Goal: Complete application form

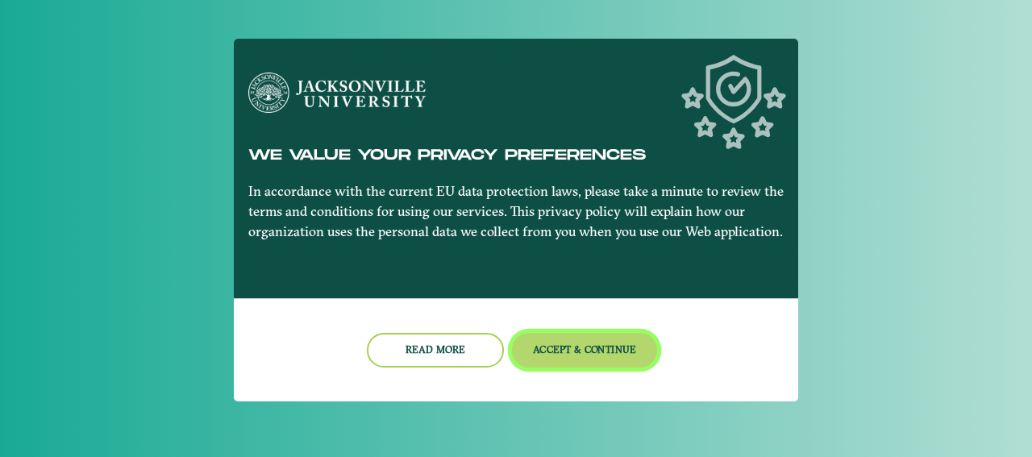
click at [537, 351] on button "Accept & Continue" at bounding box center [585, 350] width 146 height 35
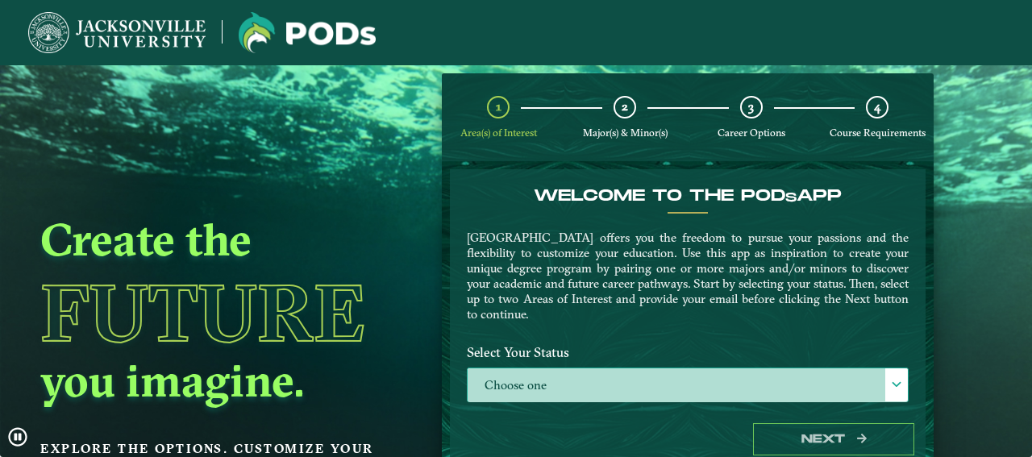
click at [644, 383] on label "Choose one" at bounding box center [688, 386] width 440 height 35
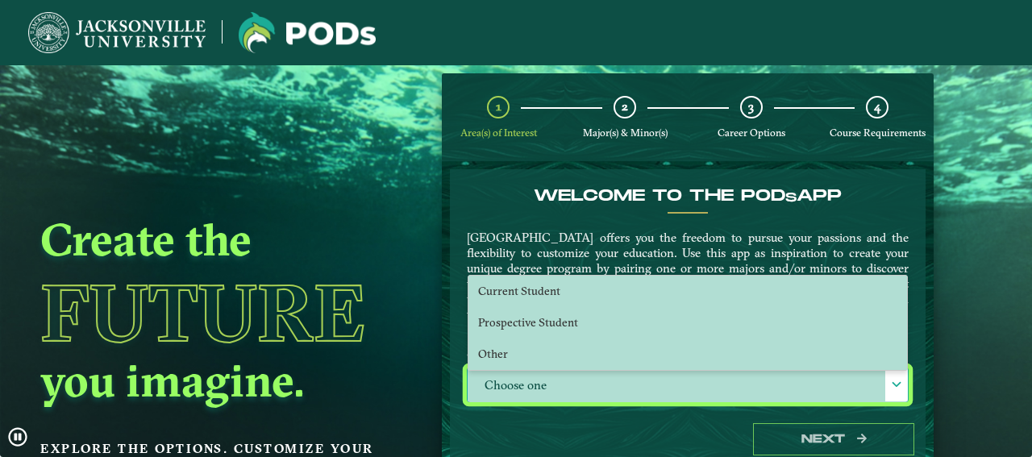
scroll to position [9, 74]
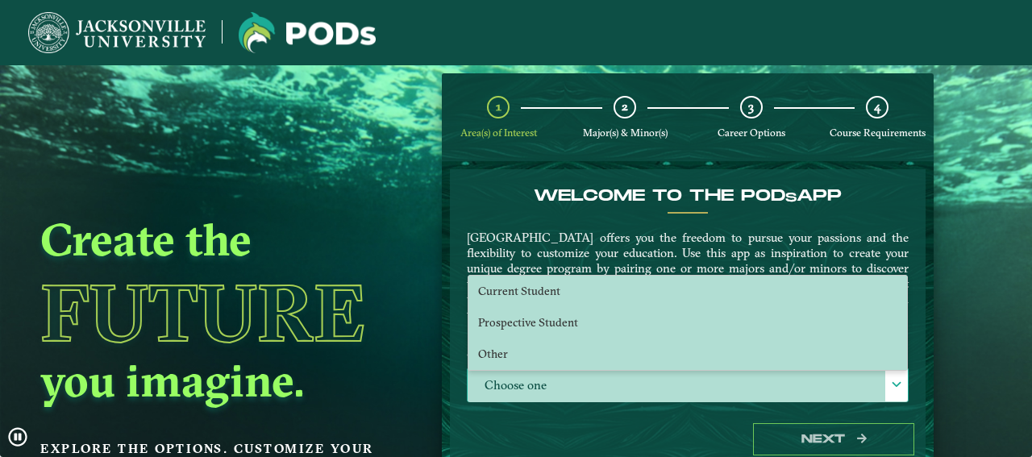
click at [640, 383] on label "Choose one" at bounding box center [688, 386] width 440 height 35
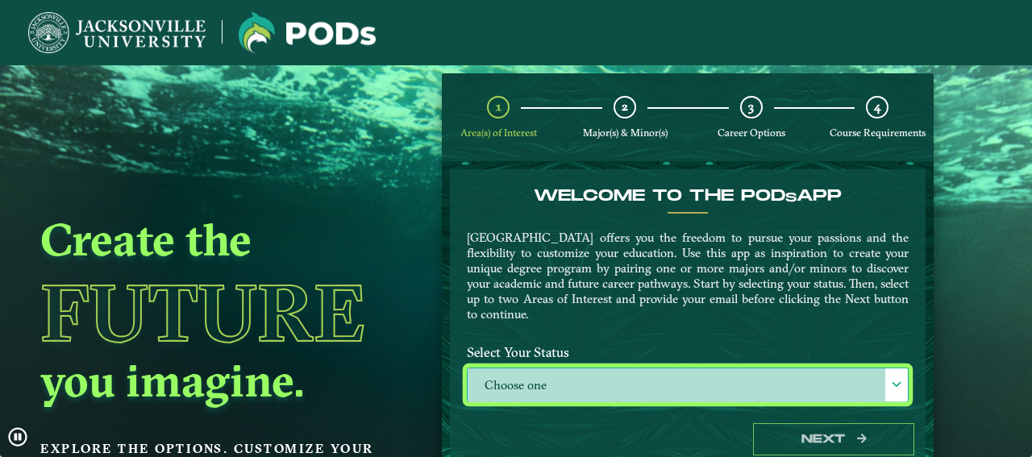
click at [639, 384] on label "Choose one" at bounding box center [688, 386] width 440 height 35
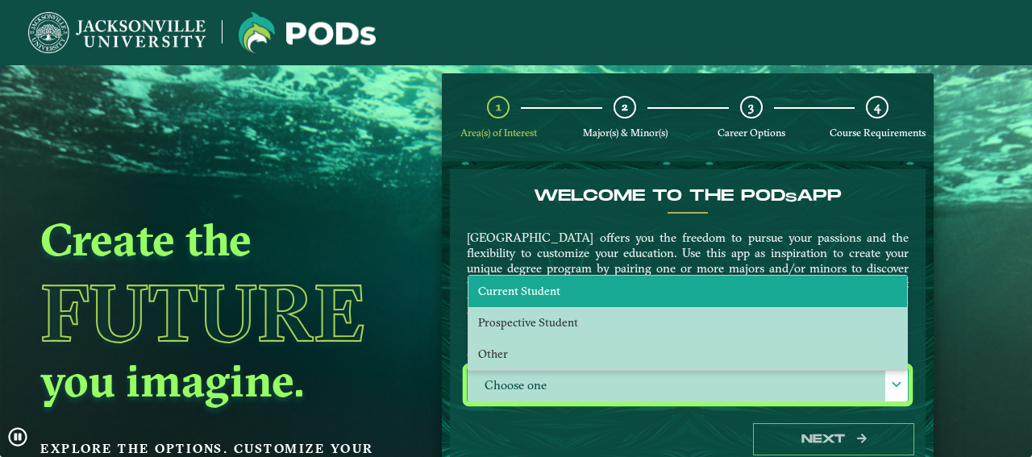
click at [598, 294] on li "Current Student" at bounding box center [688, 291] width 439 height 31
select select "[object Object]"
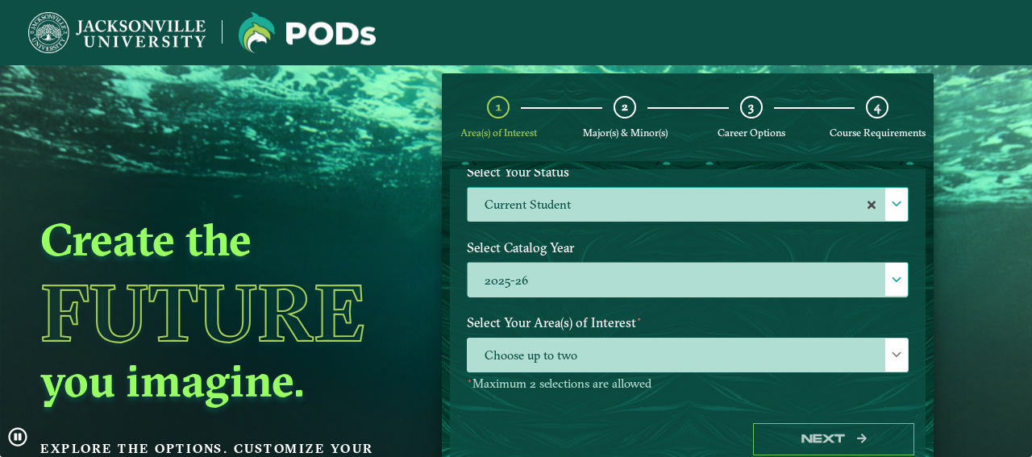
click at [596, 278] on label "2025-26" at bounding box center [688, 280] width 440 height 35
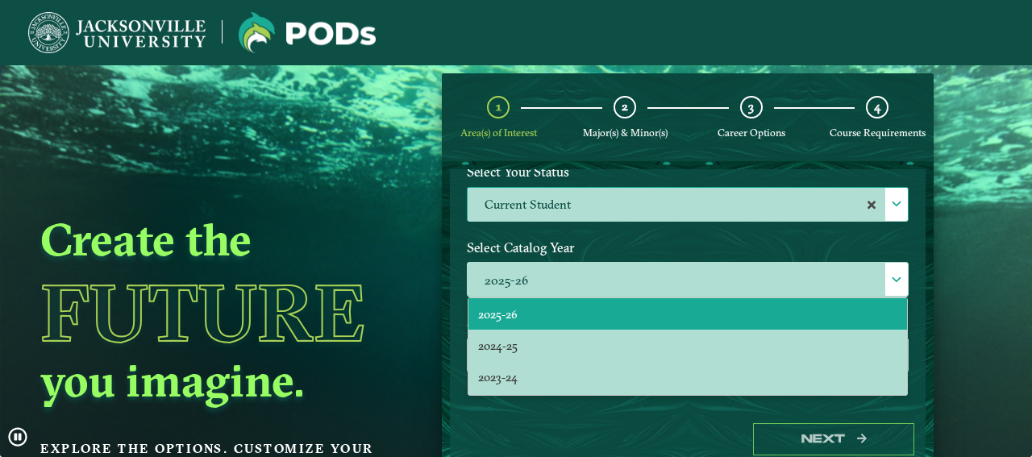
click at [431, 255] on div "Create the Future you imagine. Explore the options. Customize your path." at bounding box center [222, 293] width 444 height 457
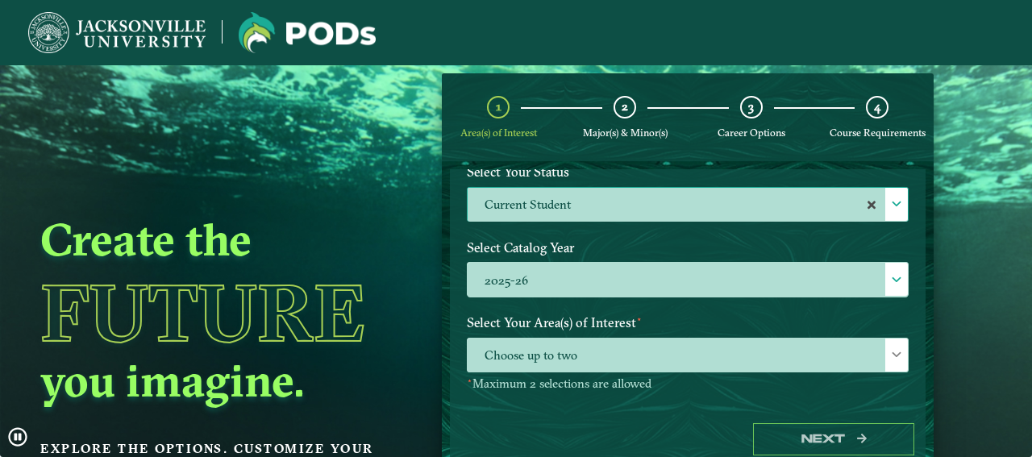
click at [568, 373] on p-multiselect "Choose up to two" at bounding box center [688, 367] width 442 height 15
click at [572, 352] on span "Choose up to two" at bounding box center [688, 356] width 440 height 35
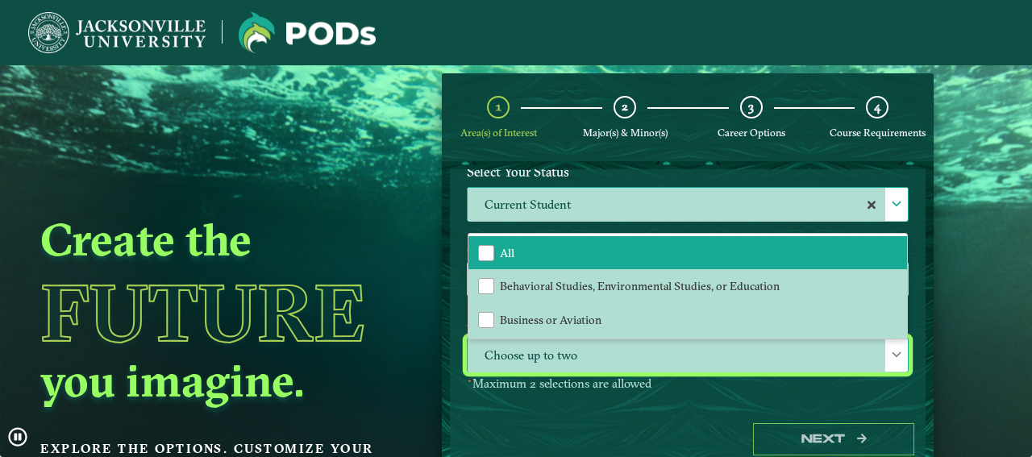
scroll to position [0, 0]
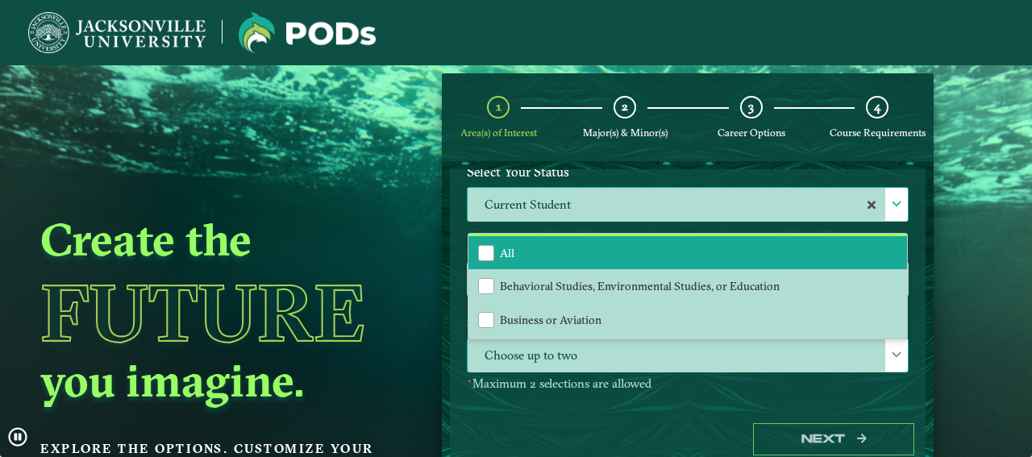
click at [573, 248] on li "All" at bounding box center [688, 253] width 439 height 34
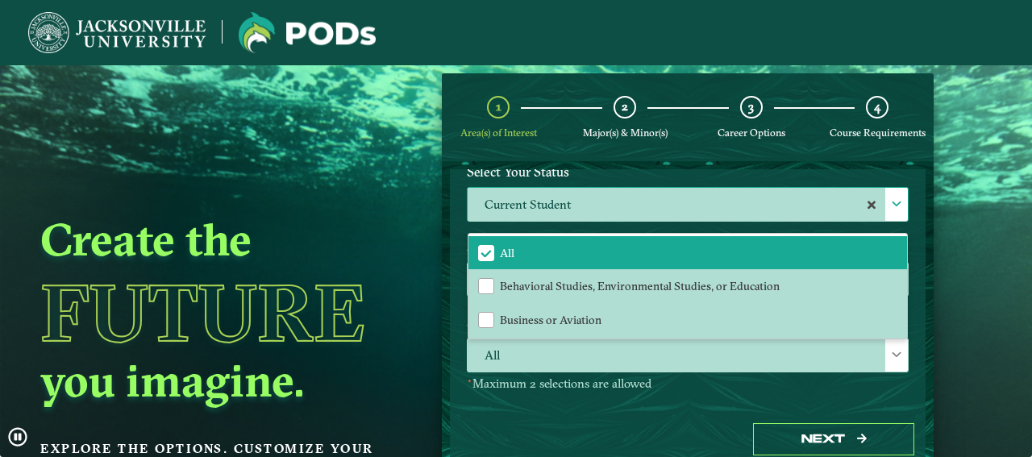
click at [425, 322] on div "Create the Future you imagine. Explore the options. Customize your path." at bounding box center [222, 293] width 444 height 457
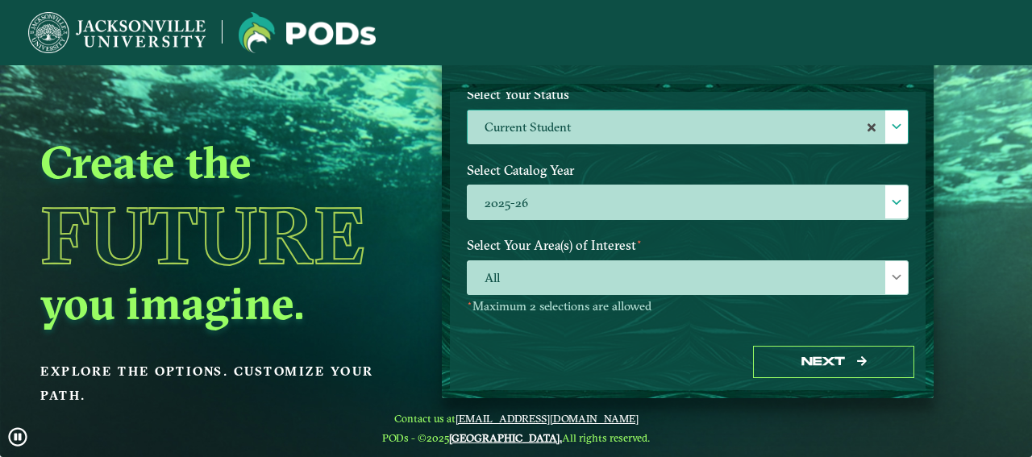
scroll to position [296, 0]
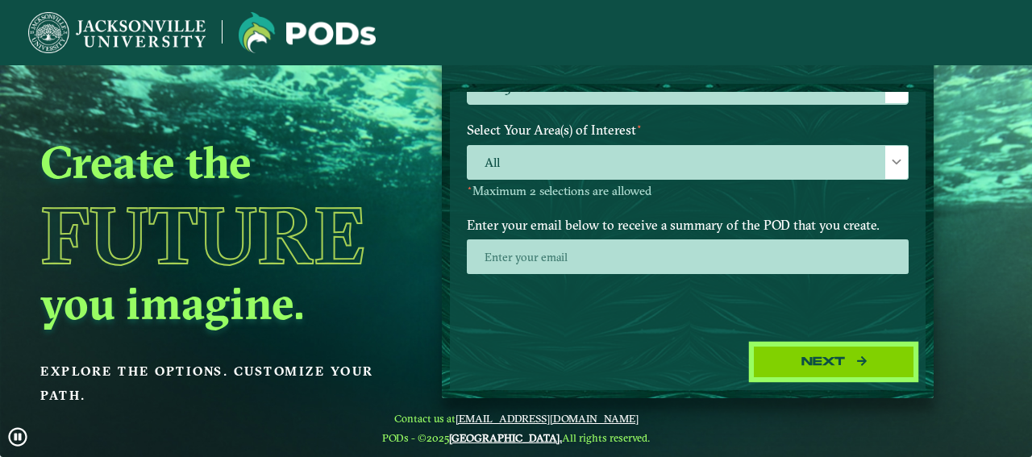
click at [777, 357] on button "Next" at bounding box center [833, 362] width 161 height 33
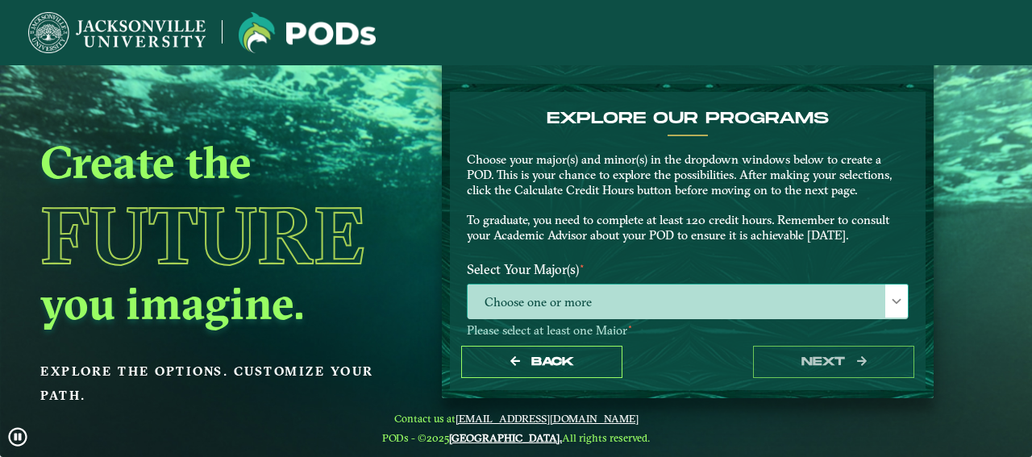
click at [661, 315] on span "Choose one or more" at bounding box center [688, 302] width 440 height 35
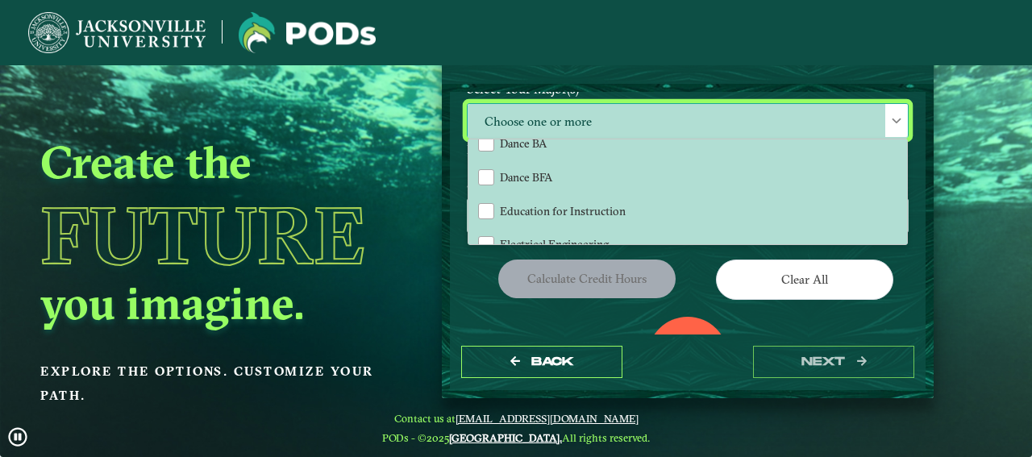
scroll to position [671, 0]
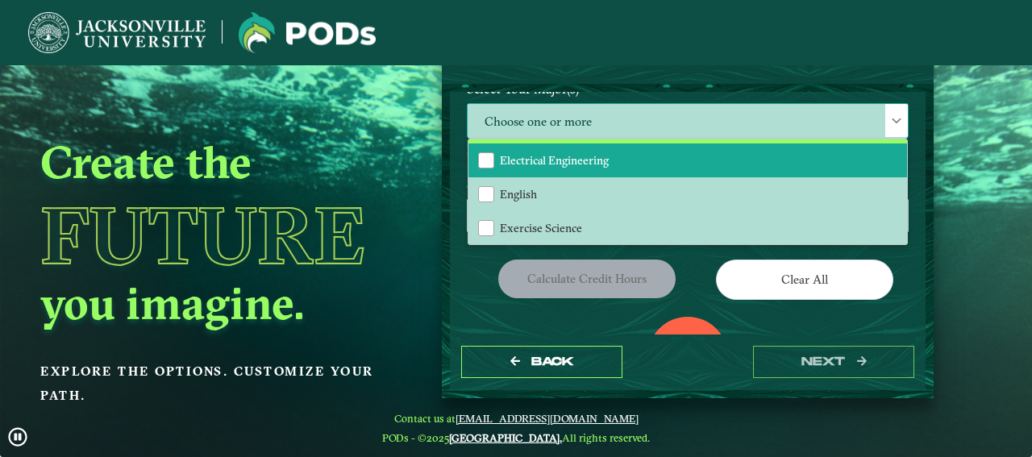
click at [606, 173] on li "Electrical Engineering" at bounding box center [688, 161] width 439 height 34
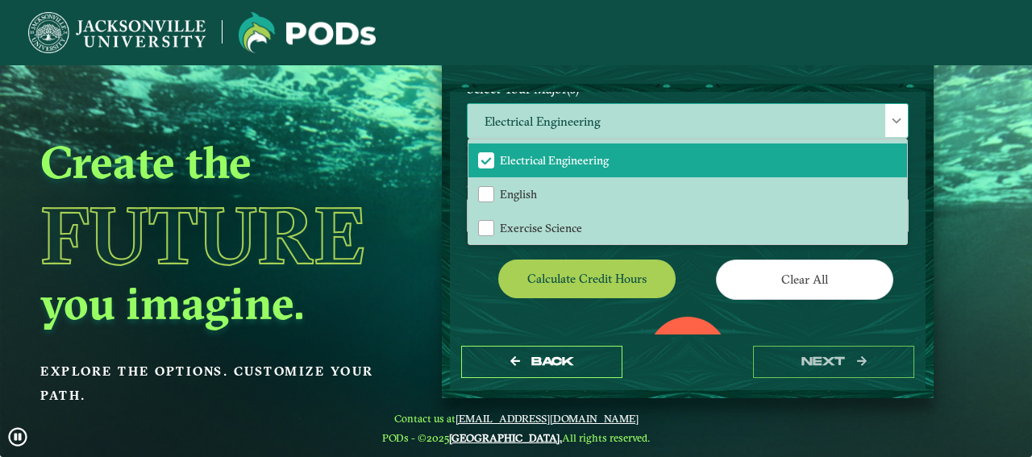
click at [639, 120] on span "Electrical Engineering" at bounding box center [688, 121] width 440 height 35
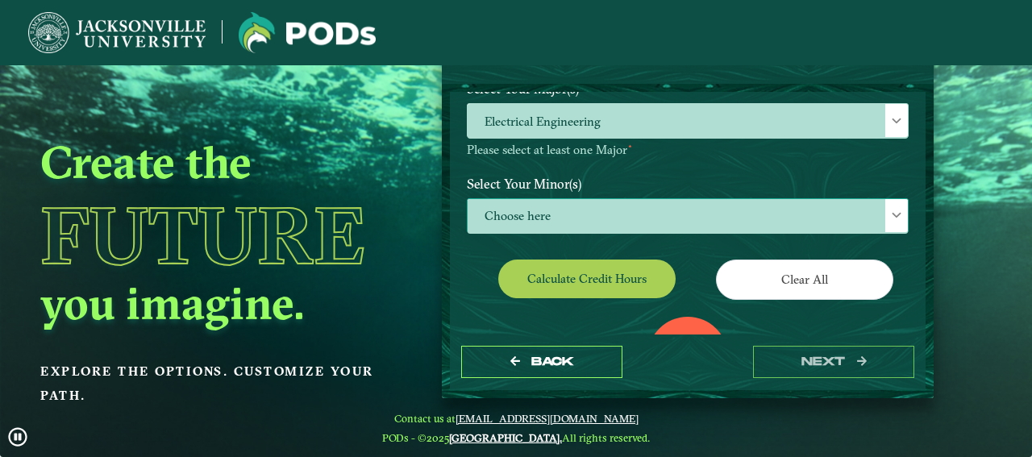
click at [589, 217] on span "Choose here" at bounding box center [688, 216] width 440 height 35
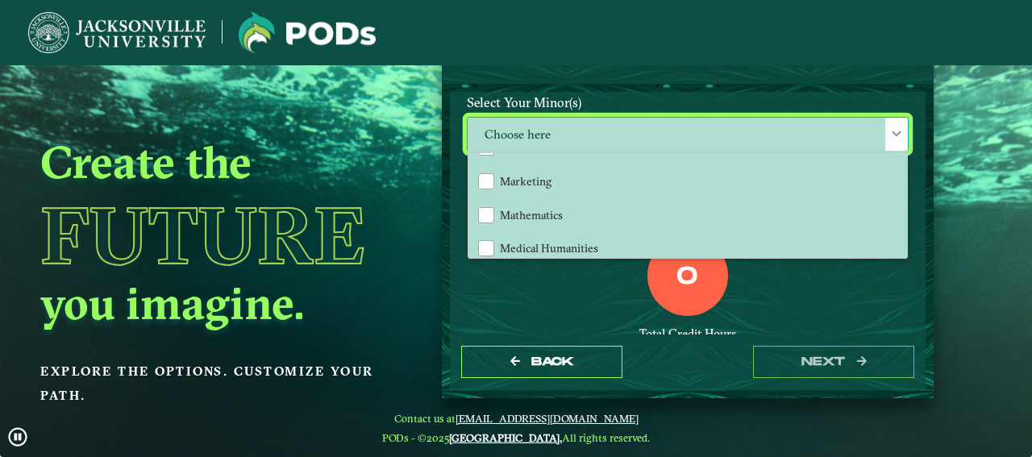
scroll to position [1078, 0]
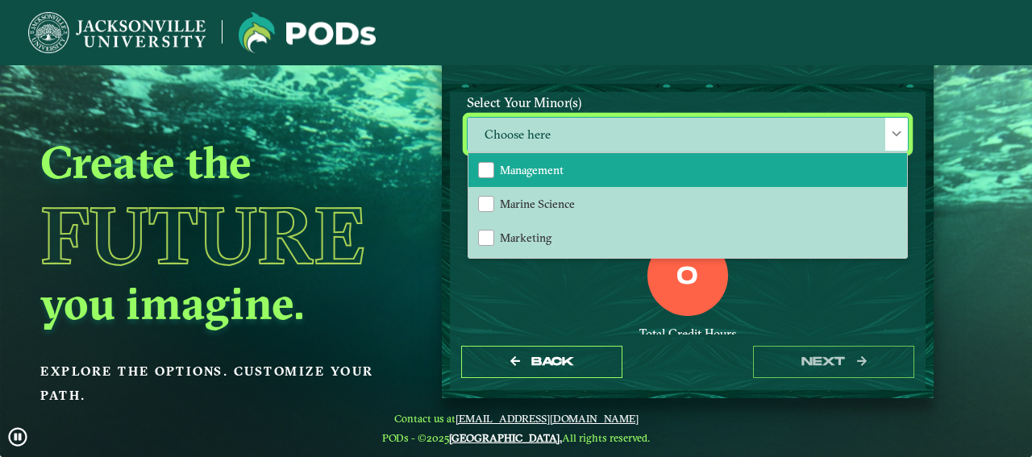
click at [533, 187] on li "Management" at bounding box center [688, 170] width 439 height 34
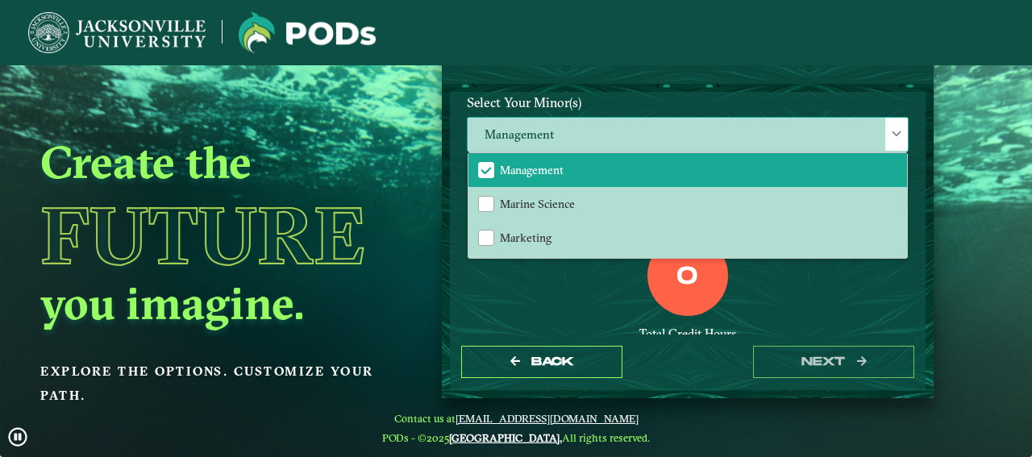
click at [885, 135] on div at bounding box center [896, 134] width 23 height 33
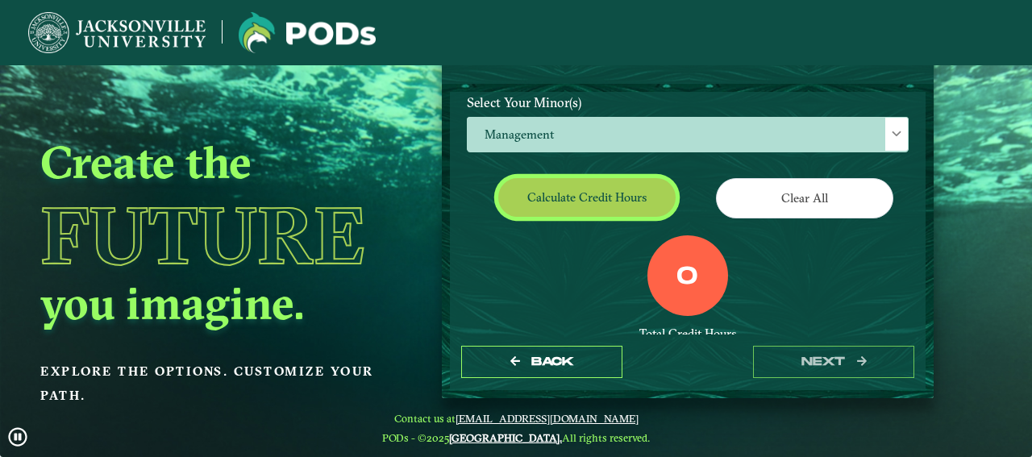
click at [588, 216] on button "Calculate credit hours" at bounding box center [586, 197] width 177 height 38
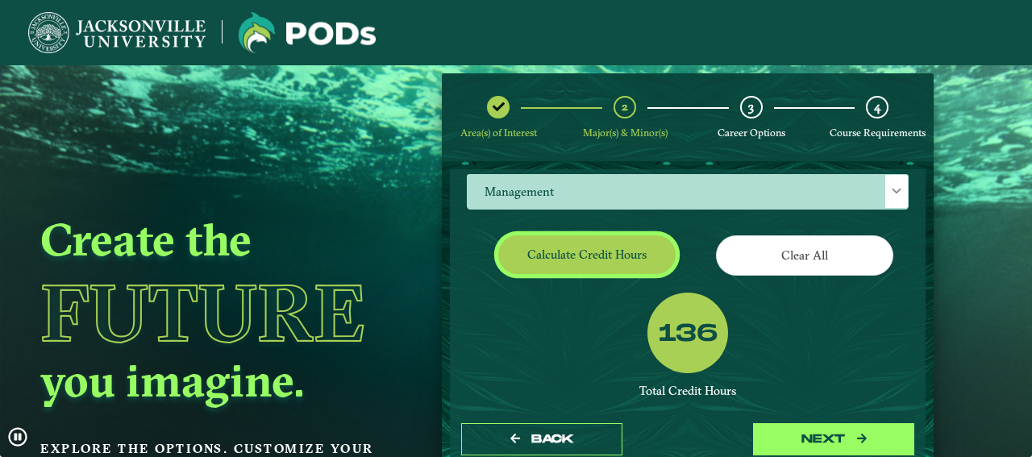
scroll to position [0, 0]
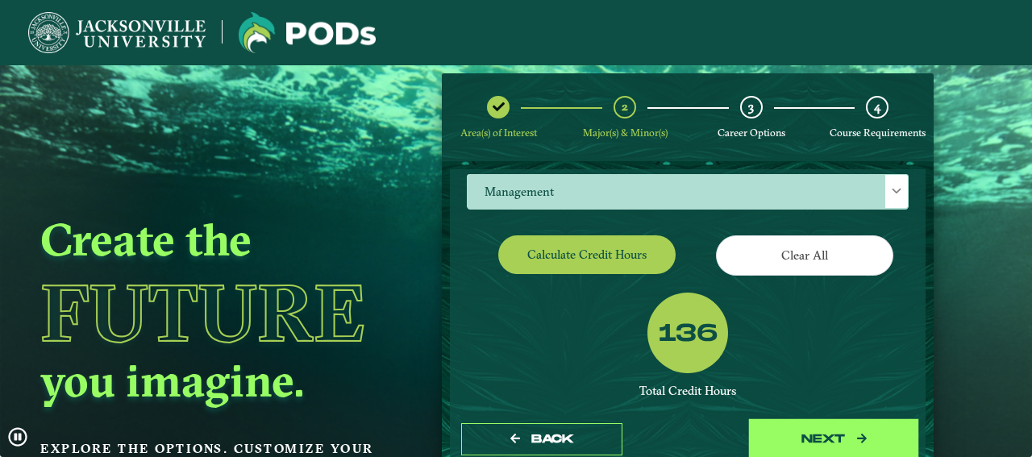
click at [802, 441] on button "next" at bounding box center [833, 439] width 161 height 33
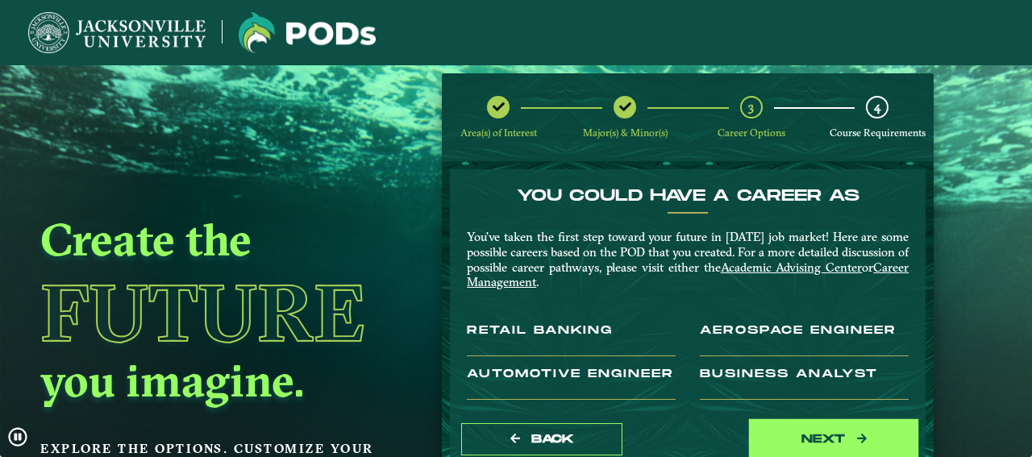
click at [783, 439] on button "next" at bounding box center [833, 439] width 161 height 33
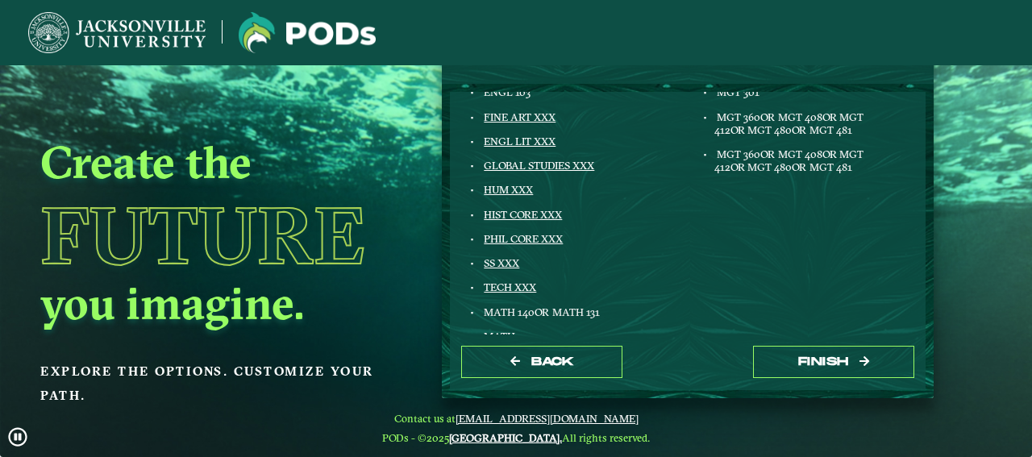
scroll to position [290, 0]
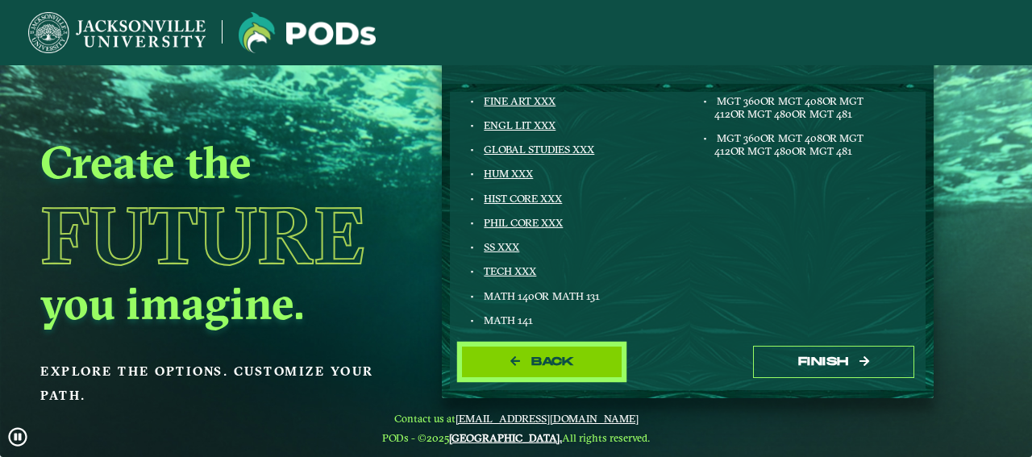
click at [575, 364] on button "Back" at bounding box center [541, 362] width 161 height 33
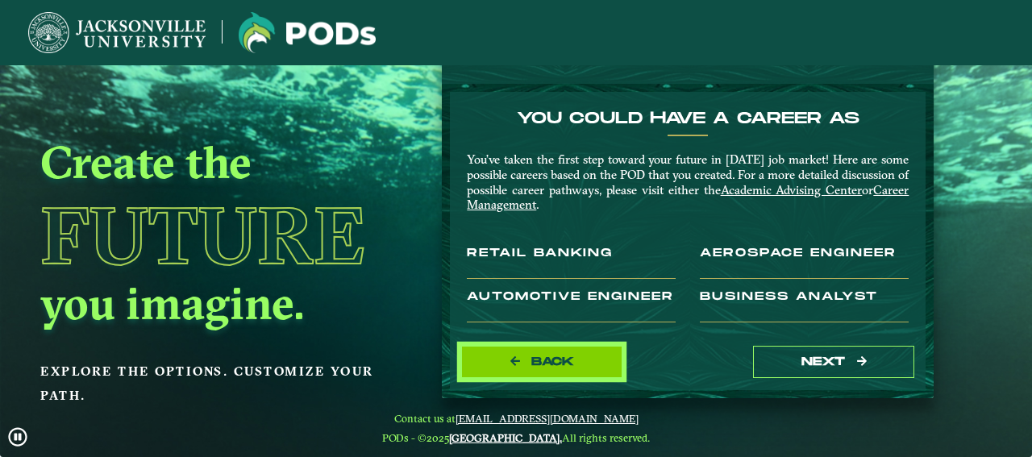
click at [577, 368] on button "Back" at bounding box center [541, 362] width 161 height 33
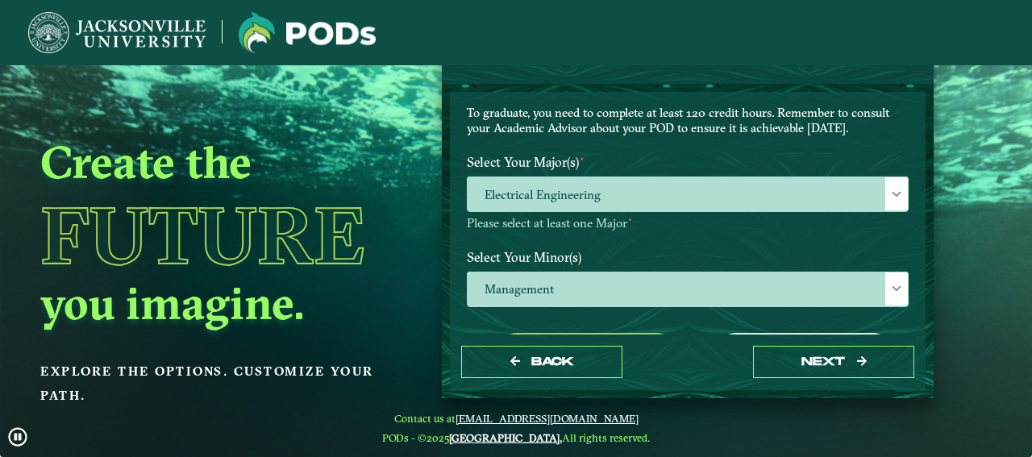
scroll to position [181, 0]
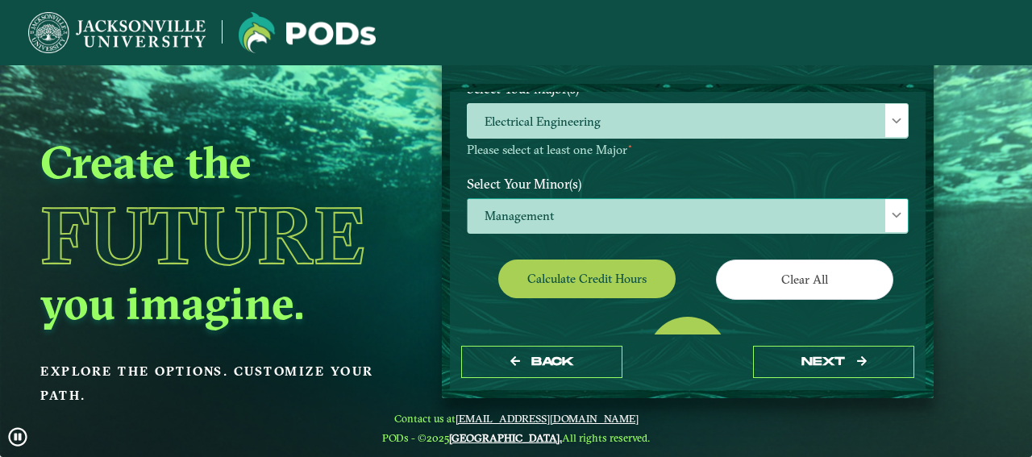
click at [624, 223] on span "Management" at bounding box center [688, 216] width 440 height 35
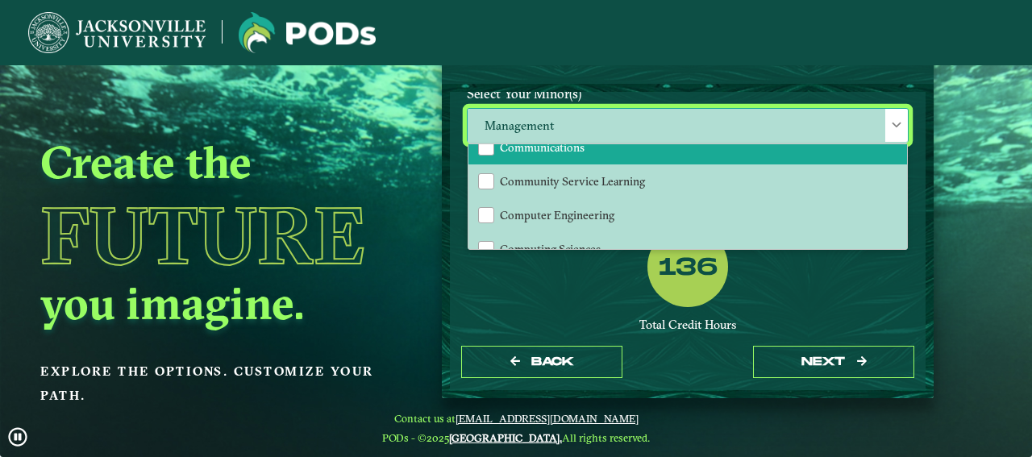
scroll to position [503, 0]
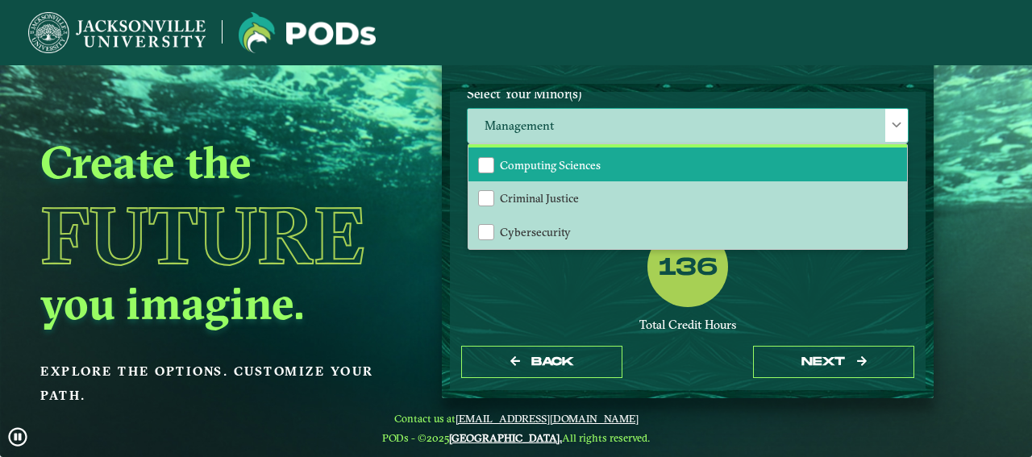
click at [606, 180] on li "Computing Sciences" at bounding box center [688, 165] width 439 height 34
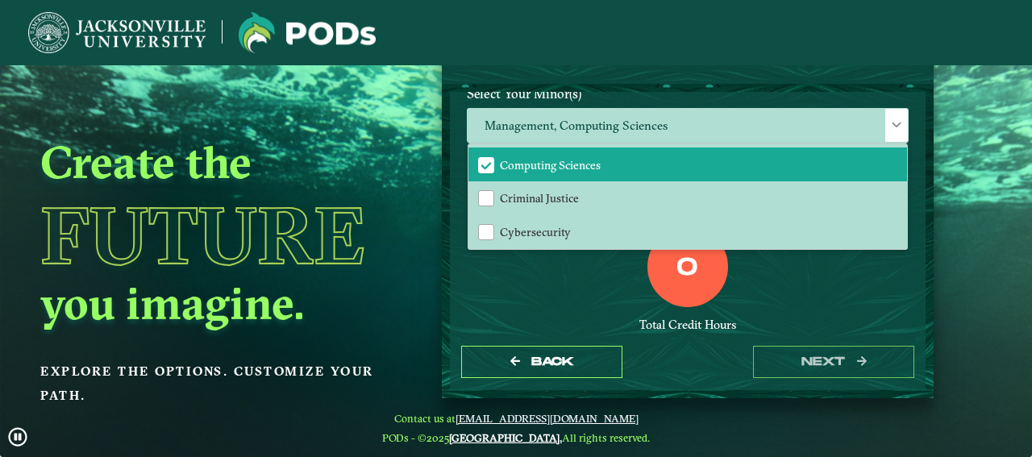
click at [594, 299] on div "0 Total Credit Hours" at bounding box center [688, 295] width 466 height 137
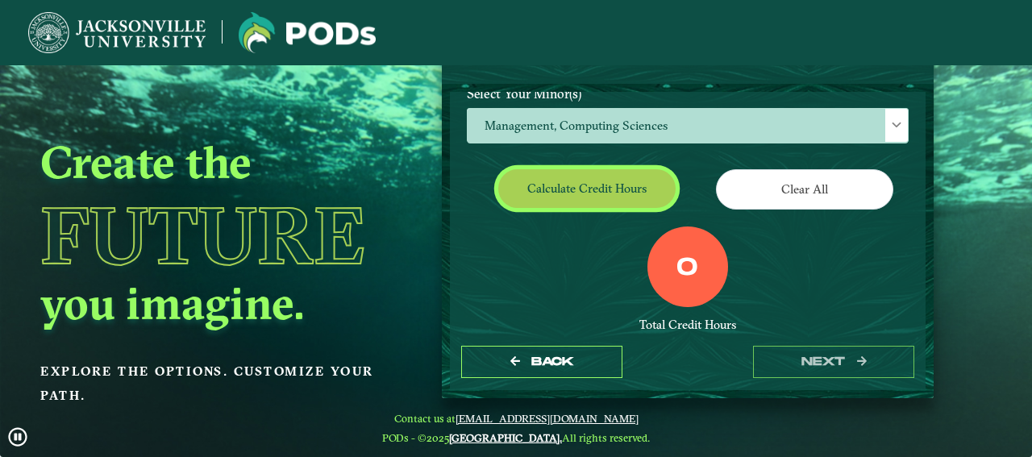
click at [580, 207] on button "Calculate credit hours" at bounding box center [586, 188] width 177 height 38
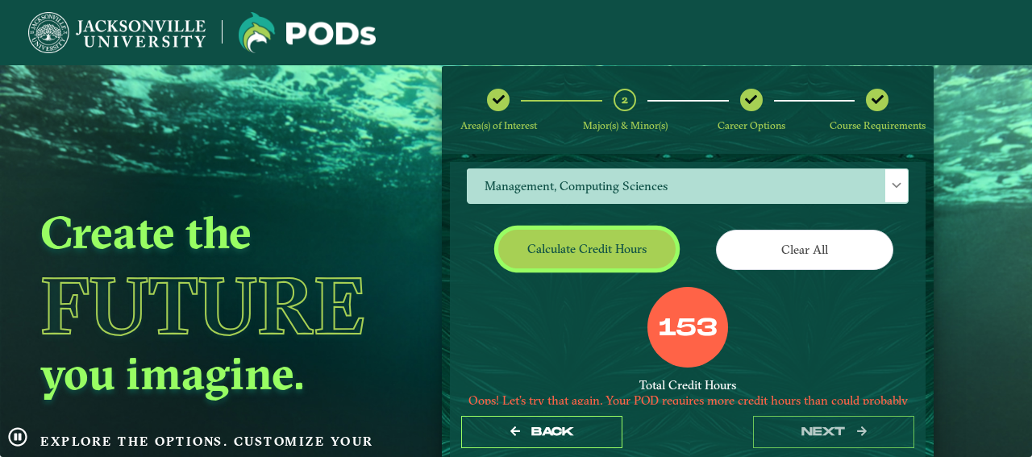
scroll to position [282, 0]
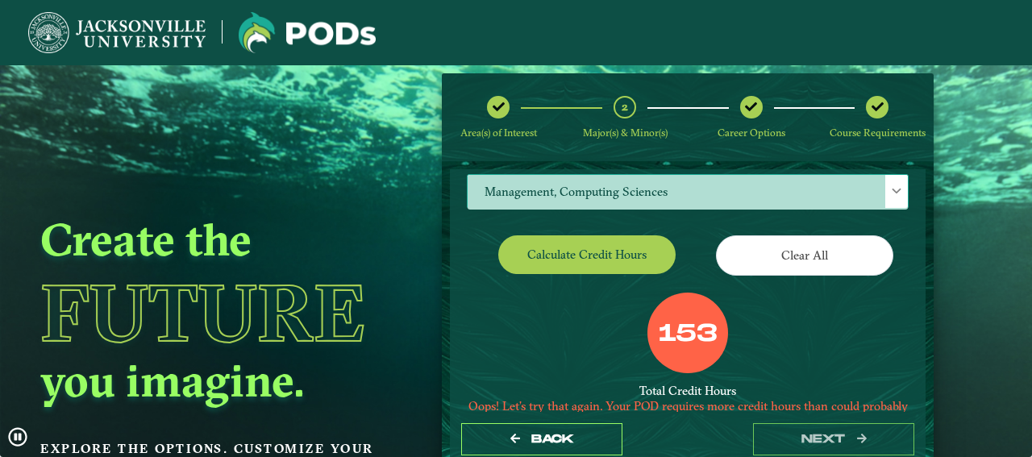
click at [707, 210] on span "Management, Computing Sciences" at bounding box center [688, 192] width 440 height 35
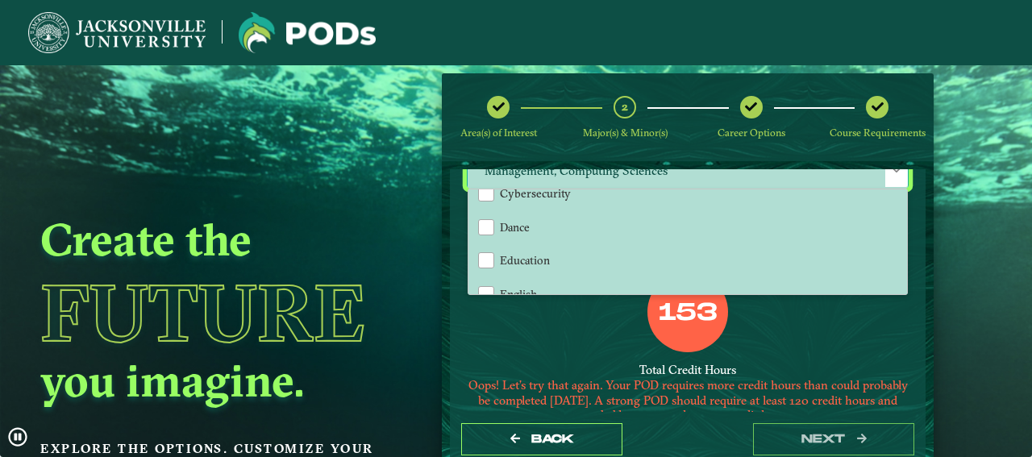
scroll to position [503, 0]
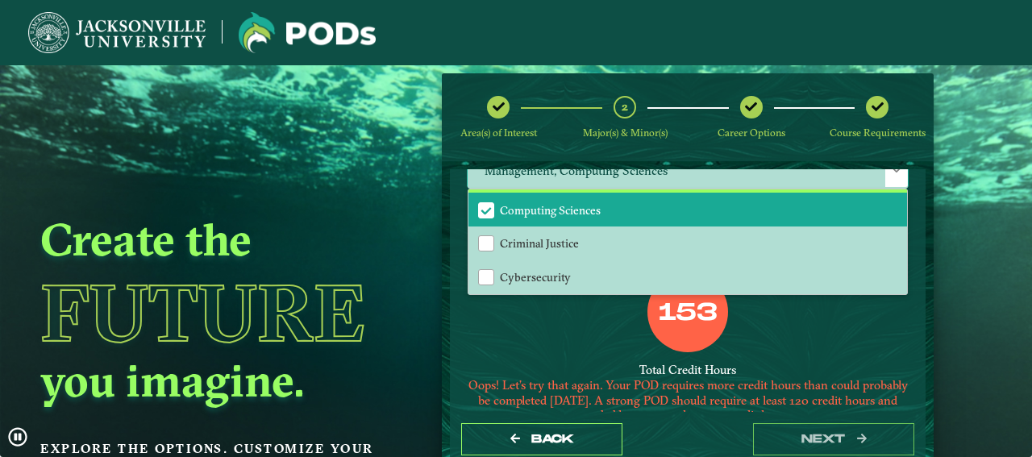
click at [531, 218] on span "Computing Sciences" at bounding box center [550, 210] width 101 height 15
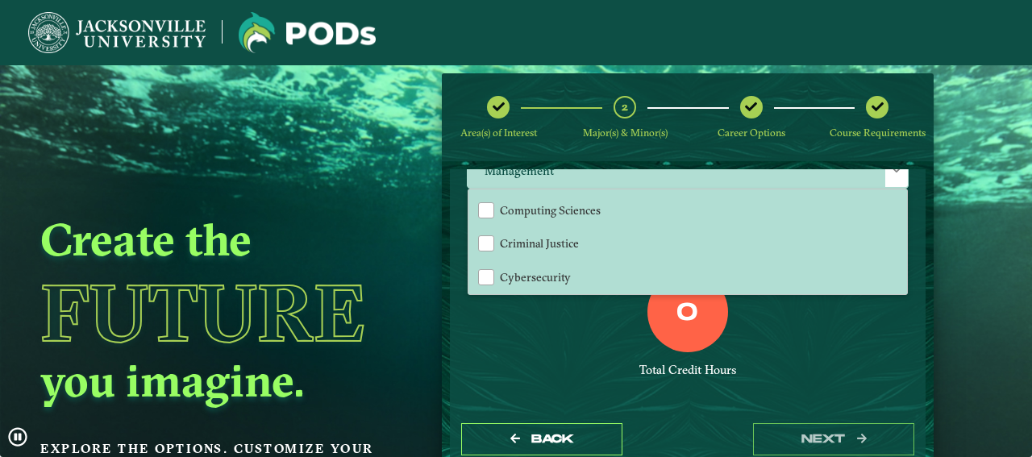
click at [837, 374] on div "0 Total Credit Hours" at bounding box center [688, 340] width 466 height 137
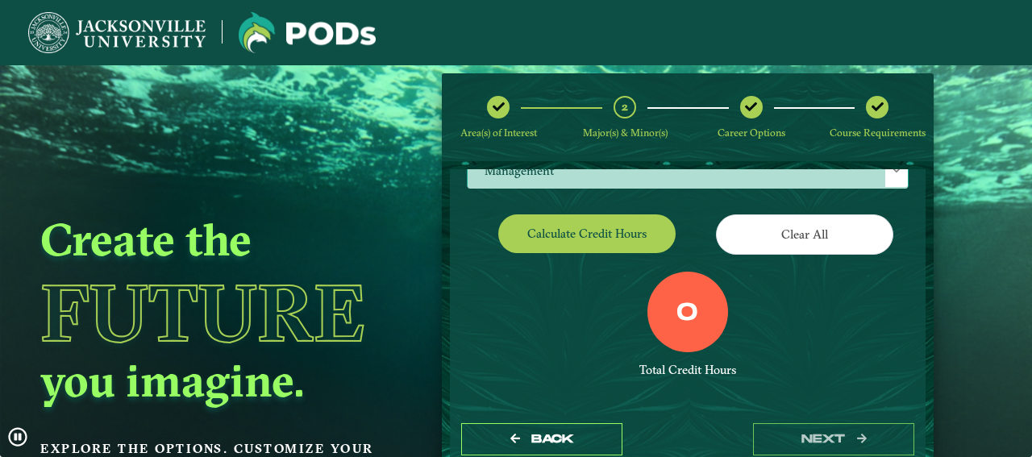
click at [635, 189] on span "Management" at bounding box center [688, 171] width 440 height 35
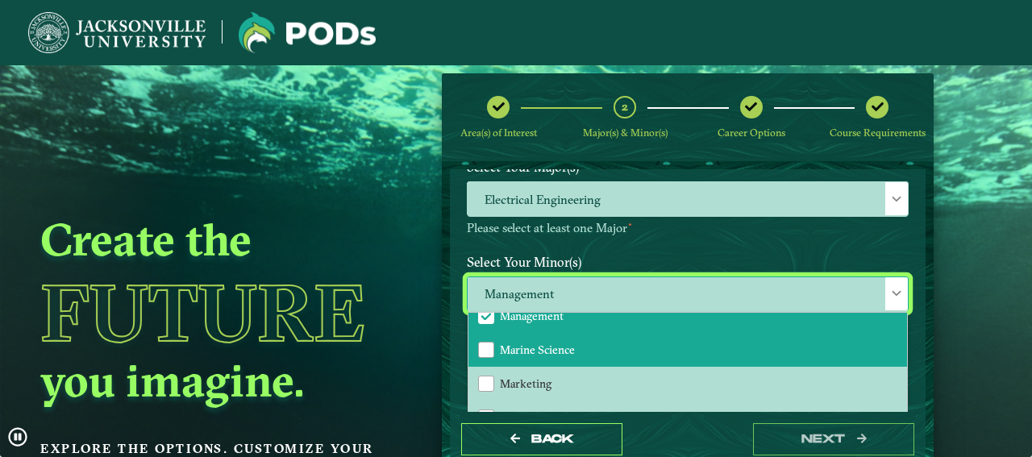
scroll to position [1090, 0]
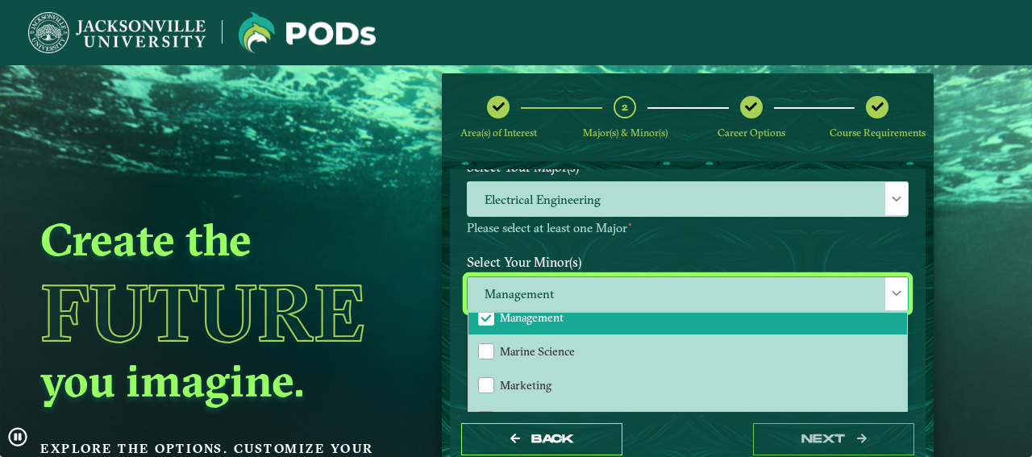
click at [510, 325] on span "Management" at bounding box center [532, 317] width 64 height 15
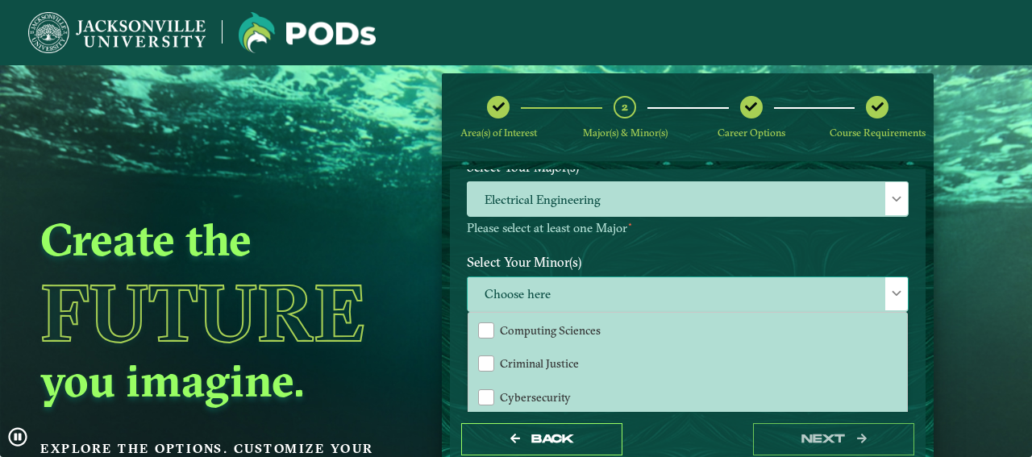
scroll to position [503, 0]
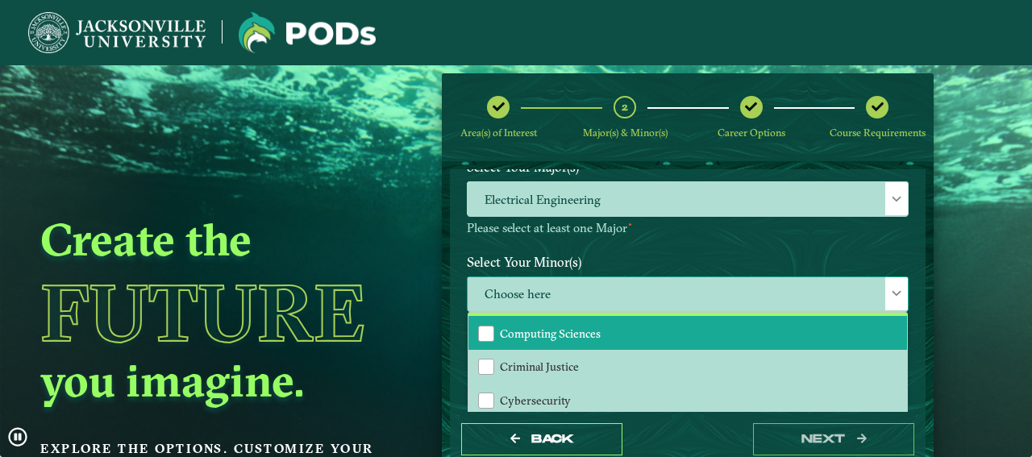
click at [549, 341] on span "Computing Sciences" at bounding box center [550, 334] width 101 height 15
click at [847, 277] on label "Select Your Minor(s)" at bounding box center [688, 262] width 466 height 30
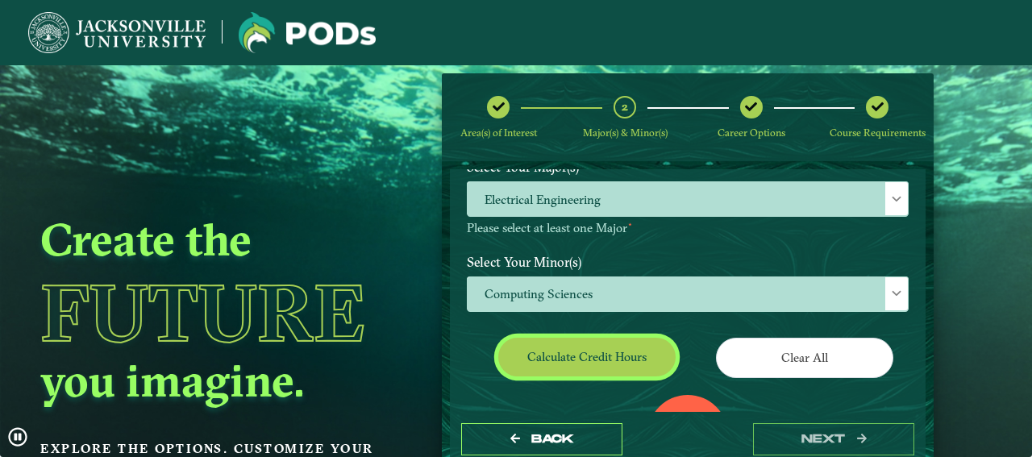
click at [578, 376] on button "Calculate credit hours" at bounding box center [586, 357] width 177 height 38
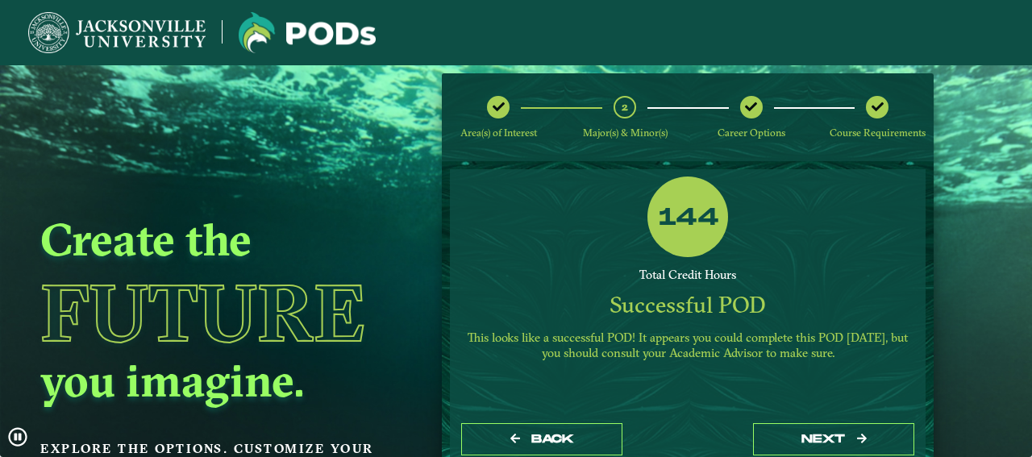
scroll to position [411, 0]
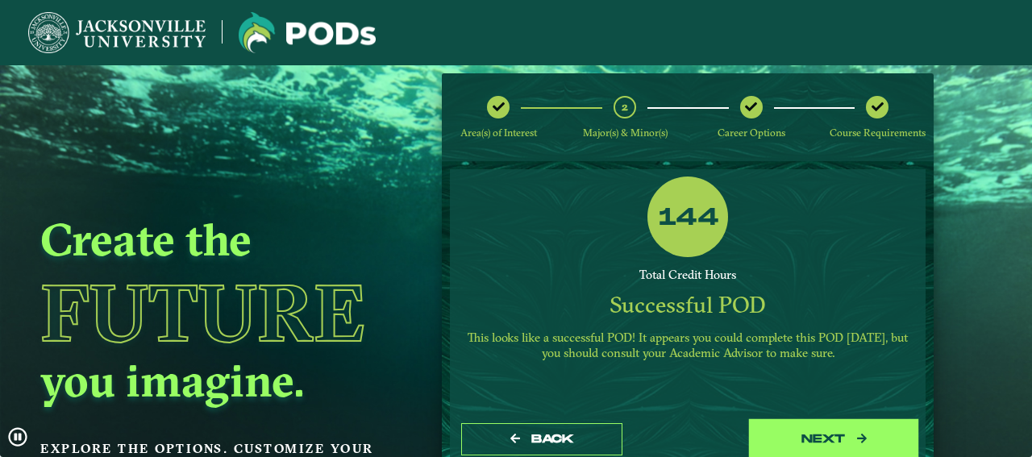
click at [820, 442] on button "next" at bounding box center [833, 439] width 161 height 33
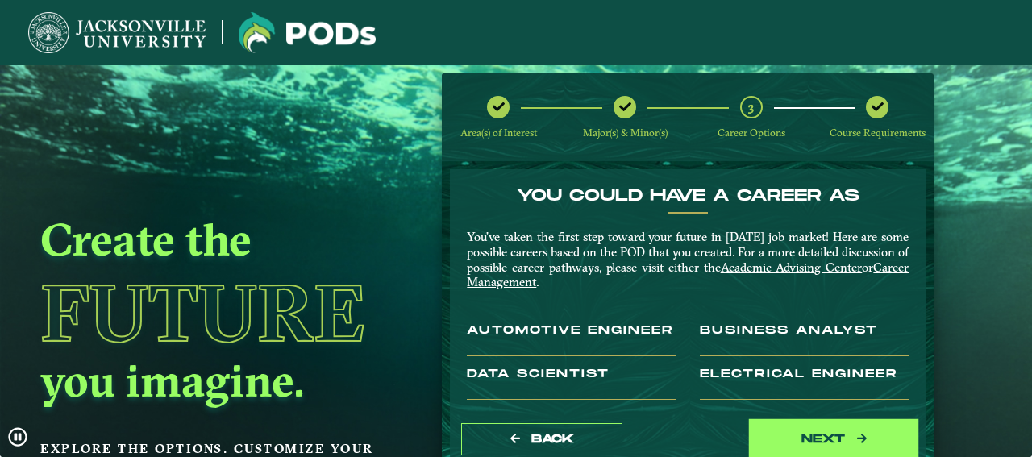
click at [801, 434] on button "next" at bounding box center [833, 439] width 161 height 33
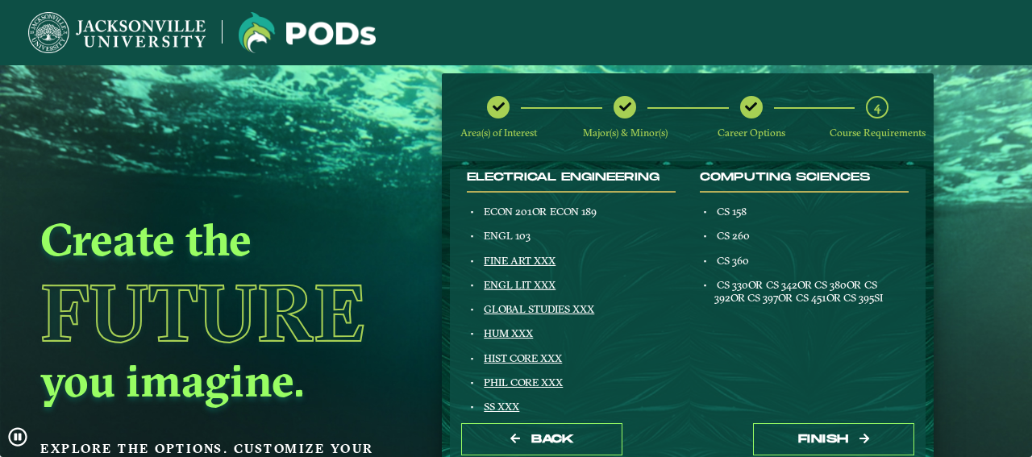
scroll to position [181, 0]
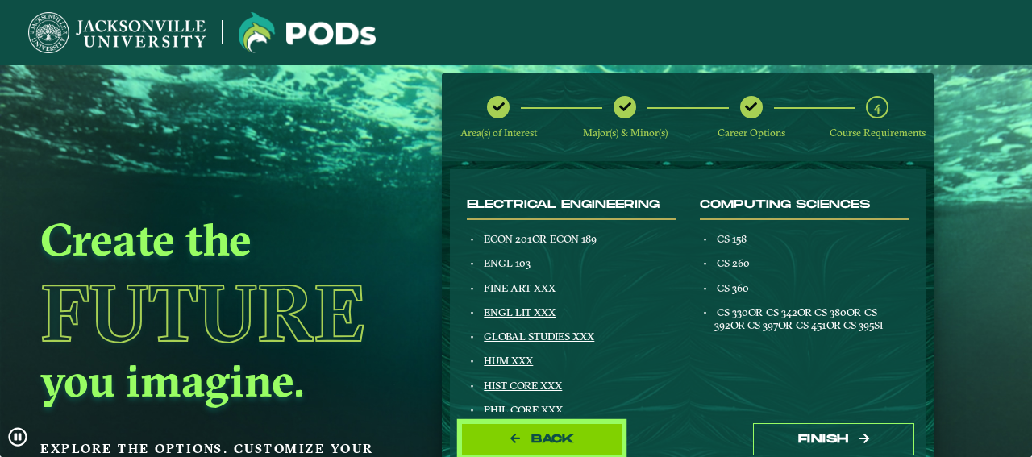
click at [549, 433] on button "Back" at bounding box center [541, 439] width 161 height 33
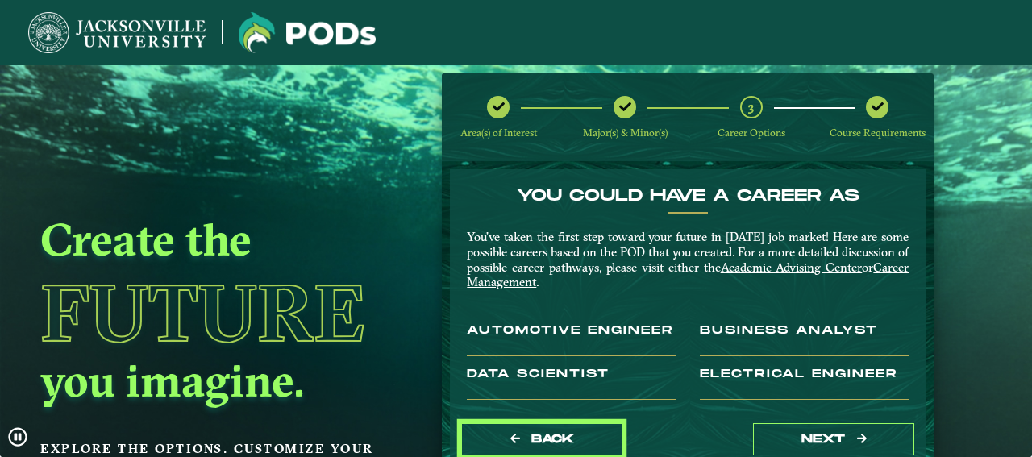
click at [549, 433] on button "Back" at bounding box center [541, 439] width 161 height 33
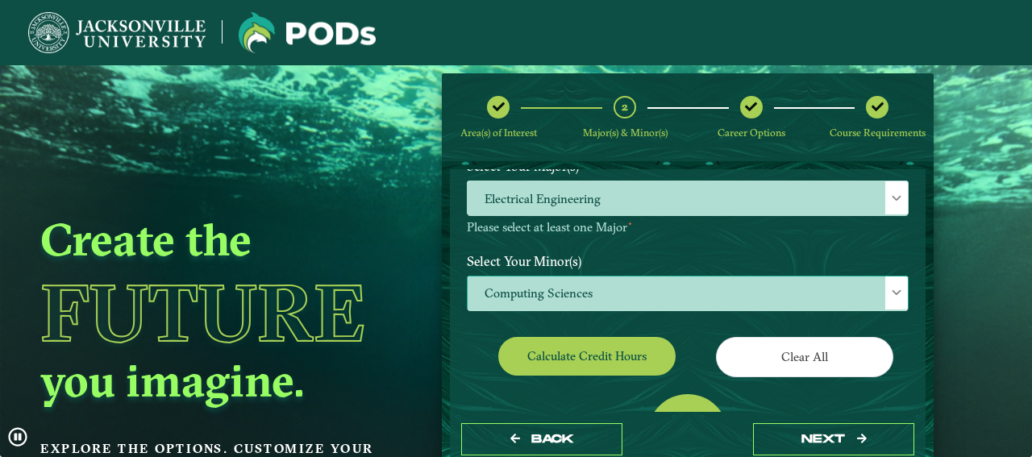
click at [593, 311] on span "Computing Sciences" at bounding box center [688, 294] width 440 height 35
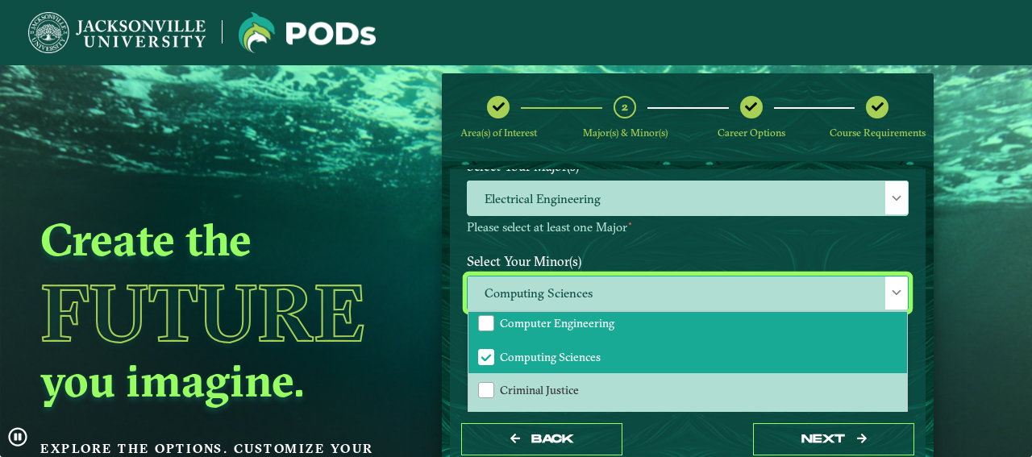
scroll to position [503, 0]
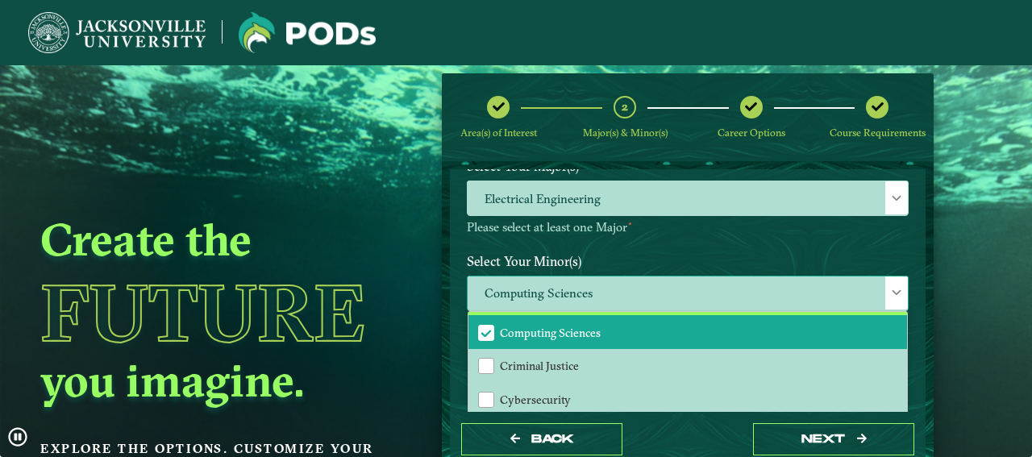
click at [583, 340] on span "Computing Sciences" at bounding box center [550, 333] width 101 height 15
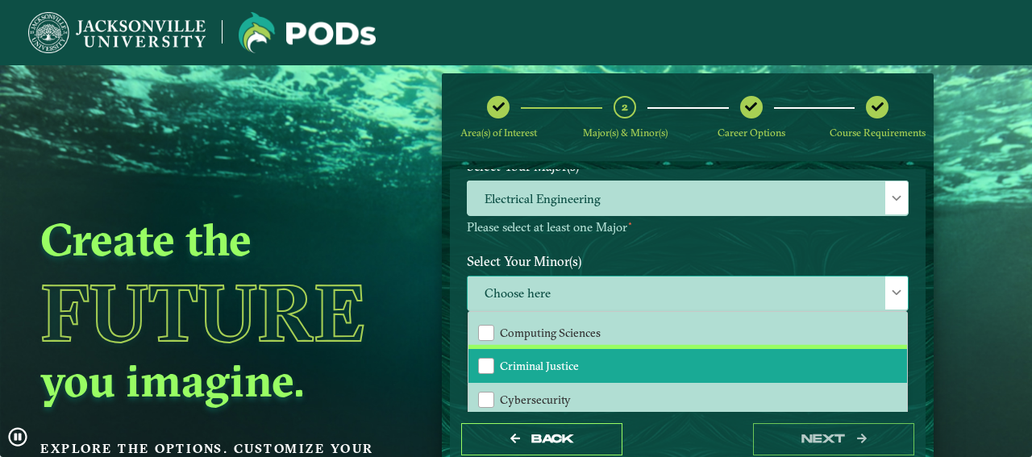
click at [577, 378] on li "Criminal Justice" at bounding box center [688, 366] width 439 height 34
click at [885, 298] on div at bounding box center [896, 293] width 23 height 33
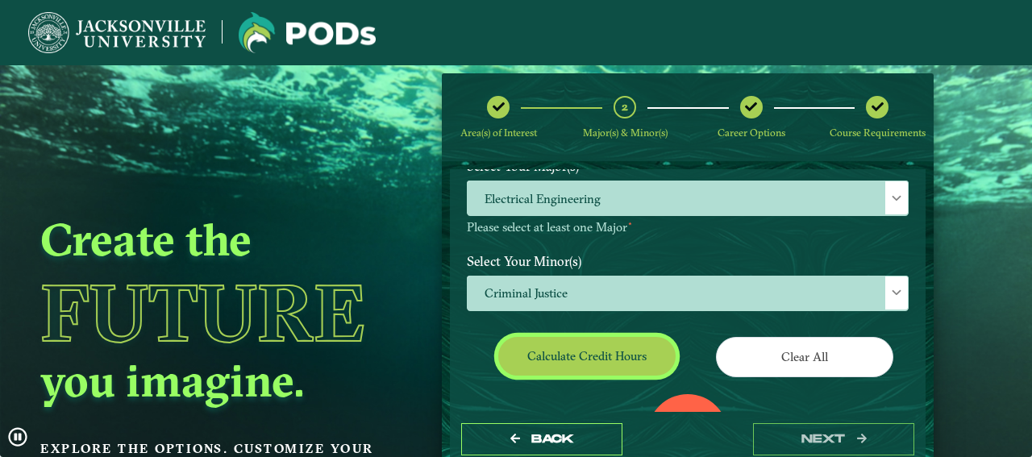
click at [606, 375] on button "Calculate credit hours" at bounding box center [586, 356] width 177 height 38
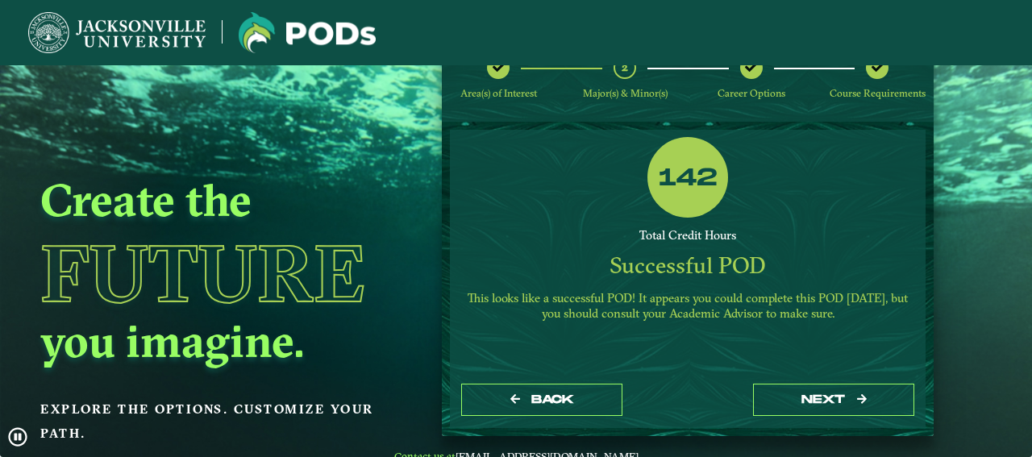
scroll to position [77, 0]
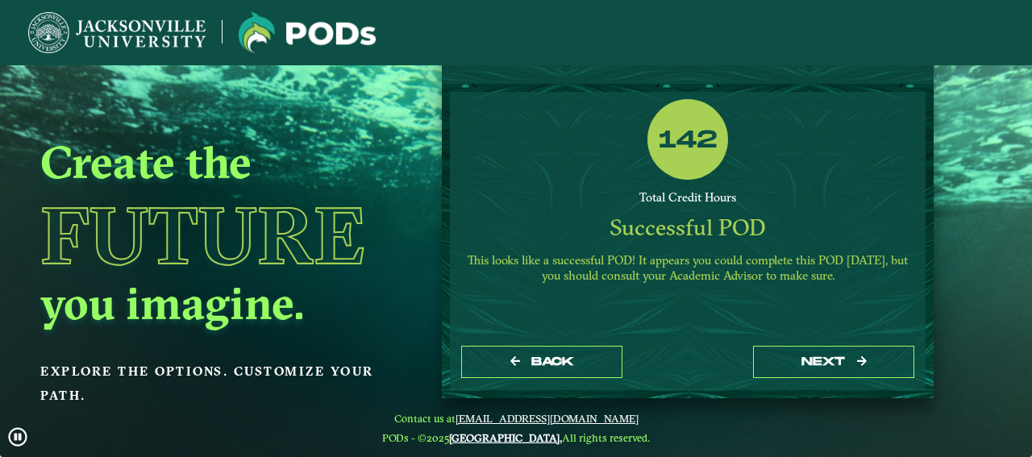
click at [797, 343] on div "Back next" at bounding box center [688, 363] width 476 height 56
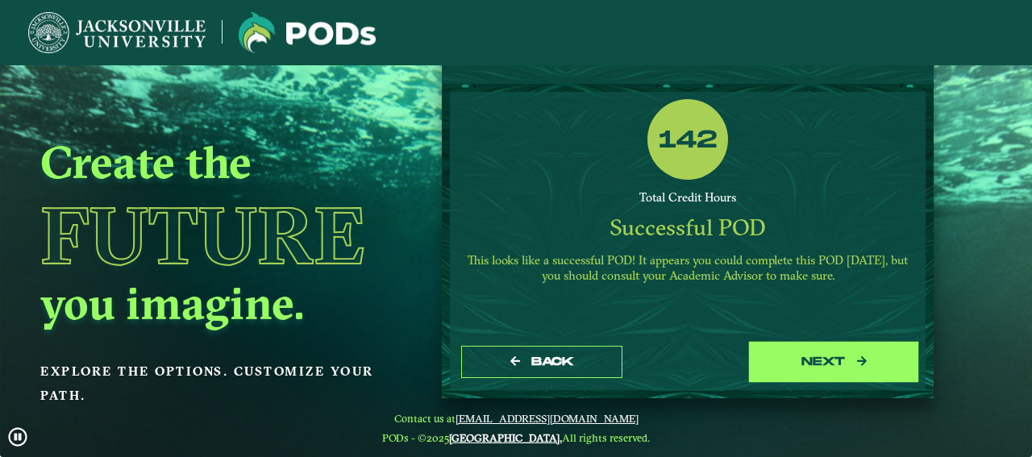
click at [800, 357] on button "next" at bounding box center [833, 362] width 161 height 33
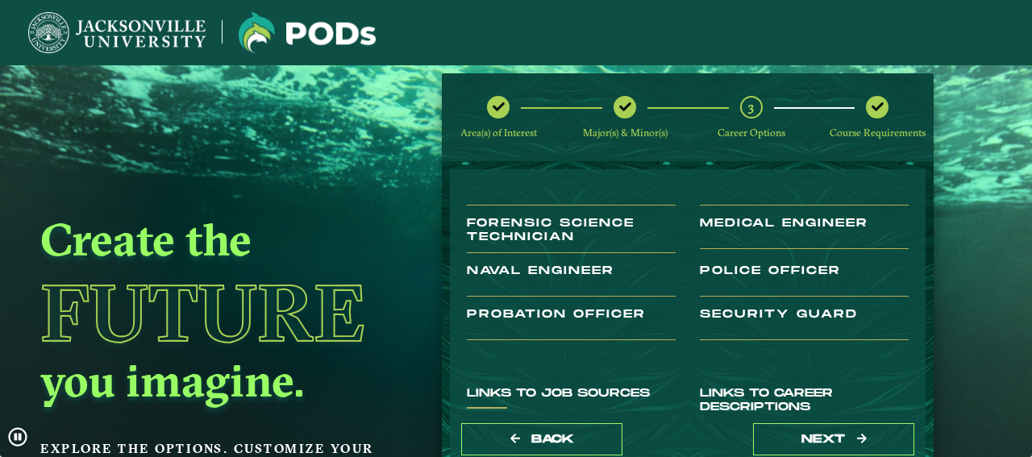
scroll to position [181, 0]
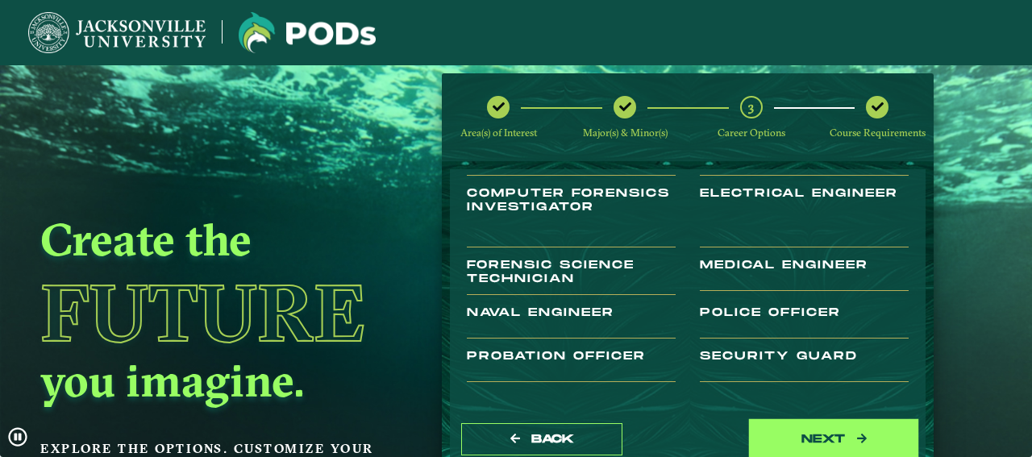
click at [794, 429] on button "next" at bounding box center [833, 439] width 161 height 33
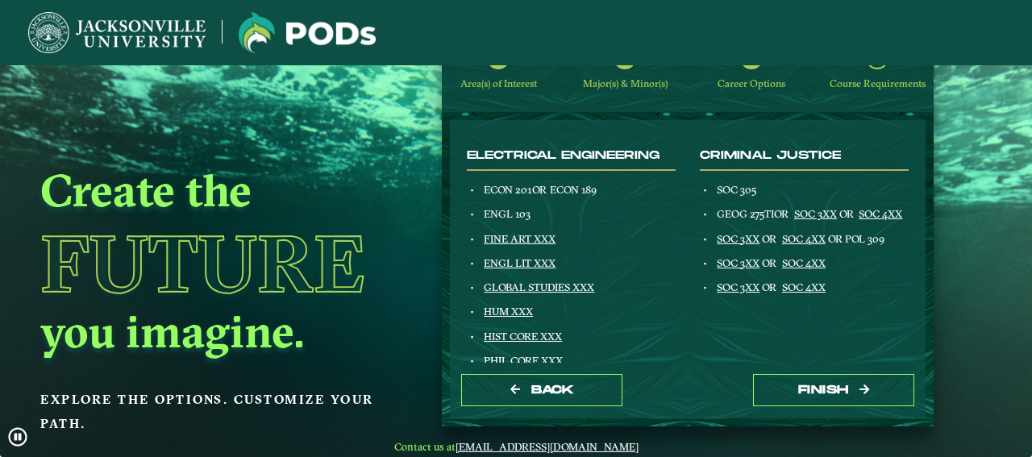
scroll to position [77, 0]
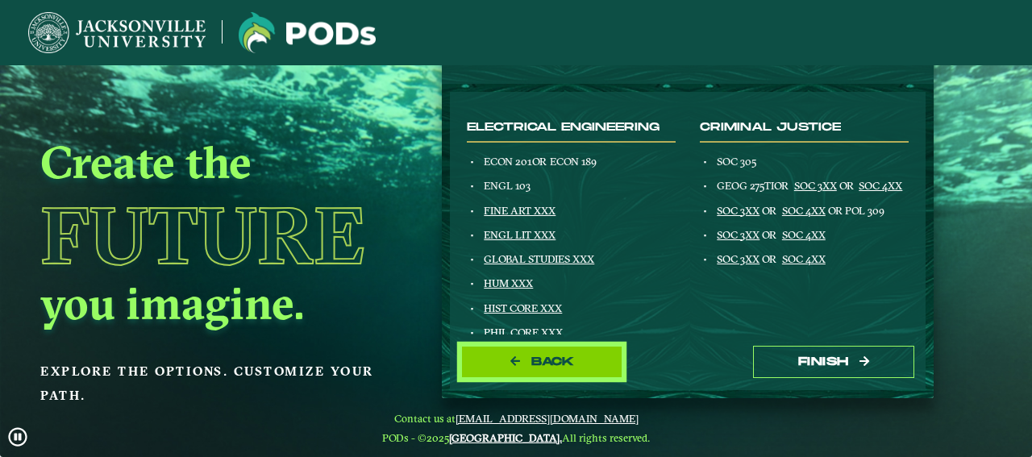
click at [556, 368] on span "Back" at bounding box center [552, 362] width 43 height 14
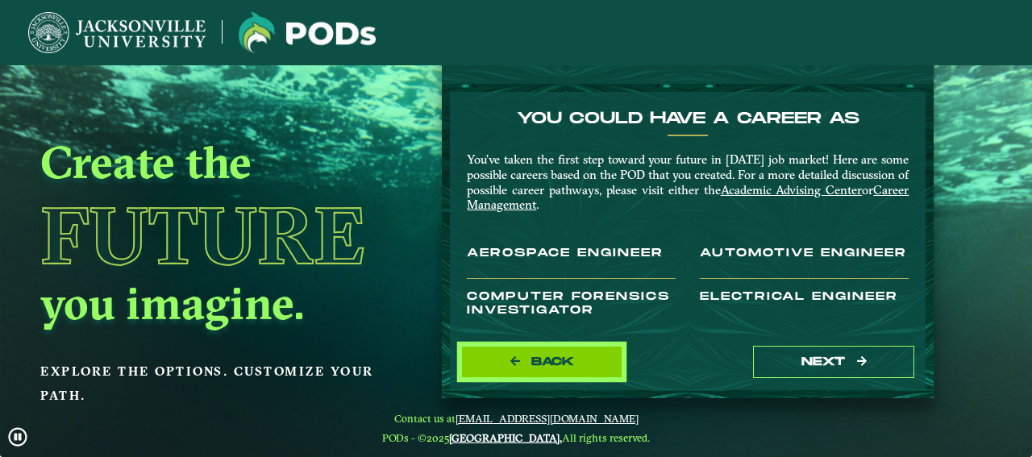
click at [565, 360] on span "Back" at bounding box center [552, 362] width 43 height 14
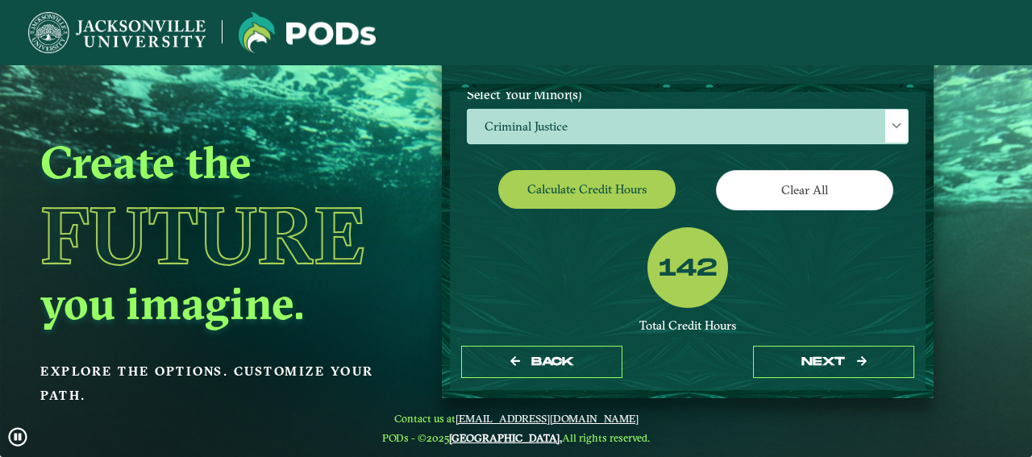
scroll to position [271, 0]
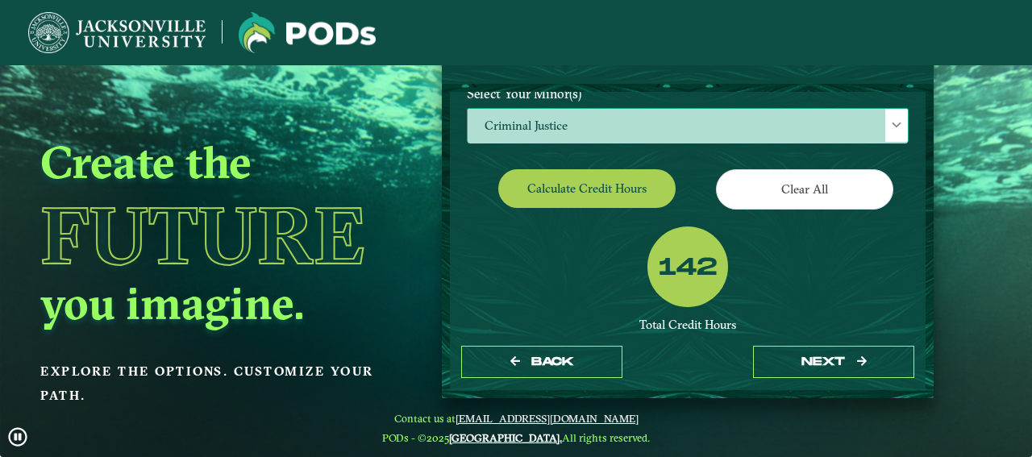
click at [659, 141] on span "Criminal Justice" at bounding box center [688, 126] width 440 height 35
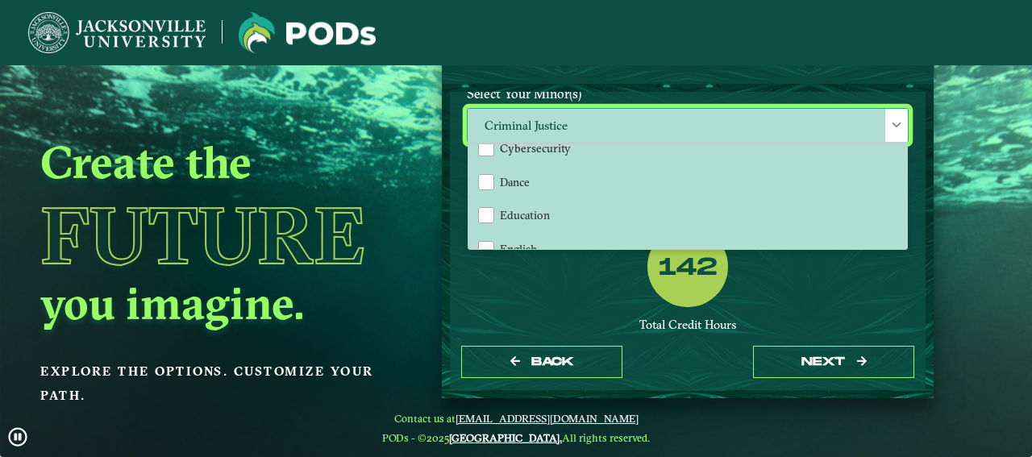
scroll to position [503, 0]
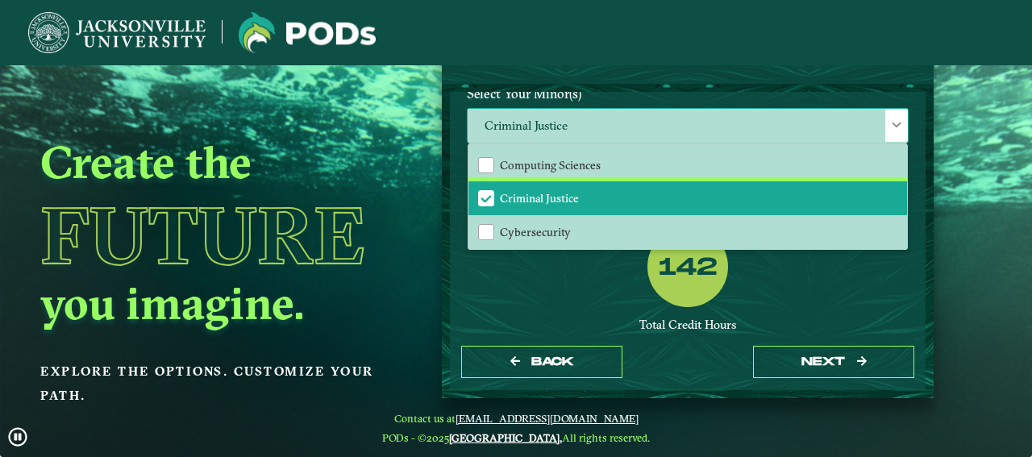
drag, startPoint x: 527, startPoint y: 203, endPoint x: 559, endPoint y: 198, distance: 32.7
click at [531, 203] on li "Criminal Justice" at bounding box center [688, 198] width 439 height 34
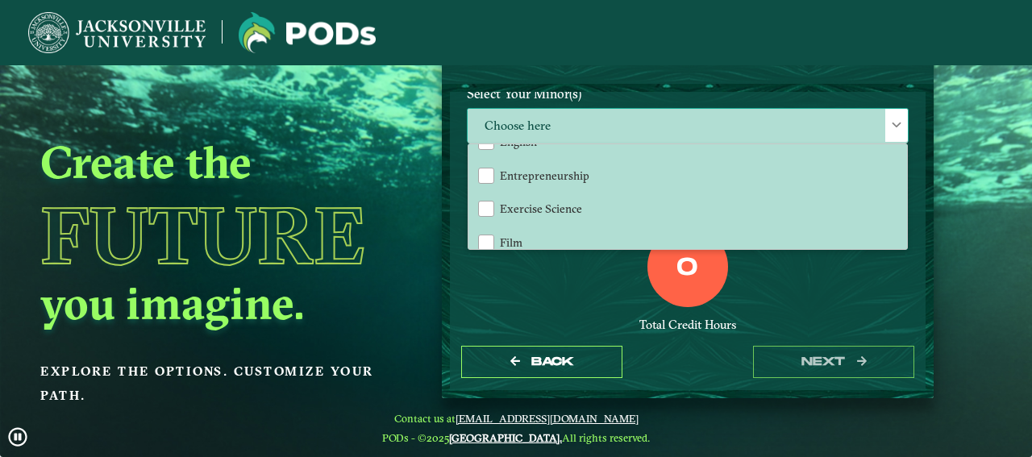
scroll to position [671, 0]
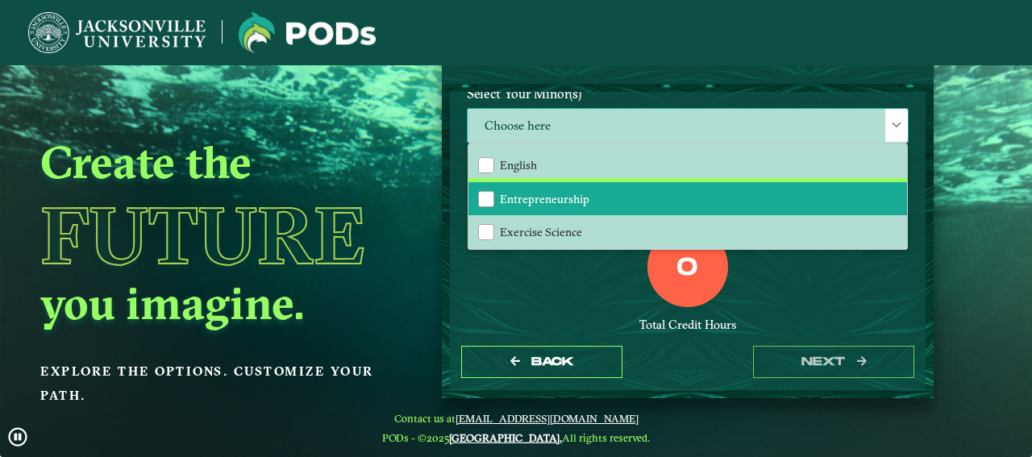
click at [601, 216] on li "Entrepreneurship" at bounding box center [688, 199] width 439 height 34
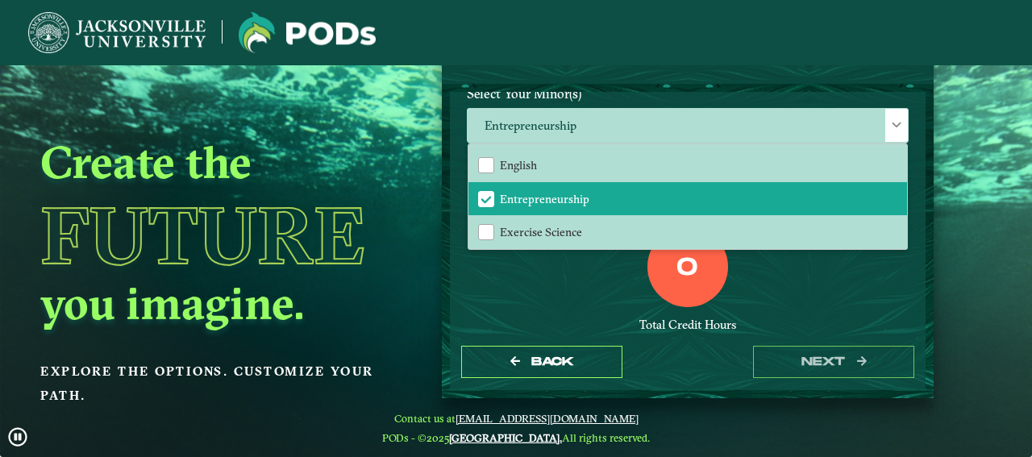
click at [727, 307] on div "0" at bounding box center [688, 267] width 81 height 81
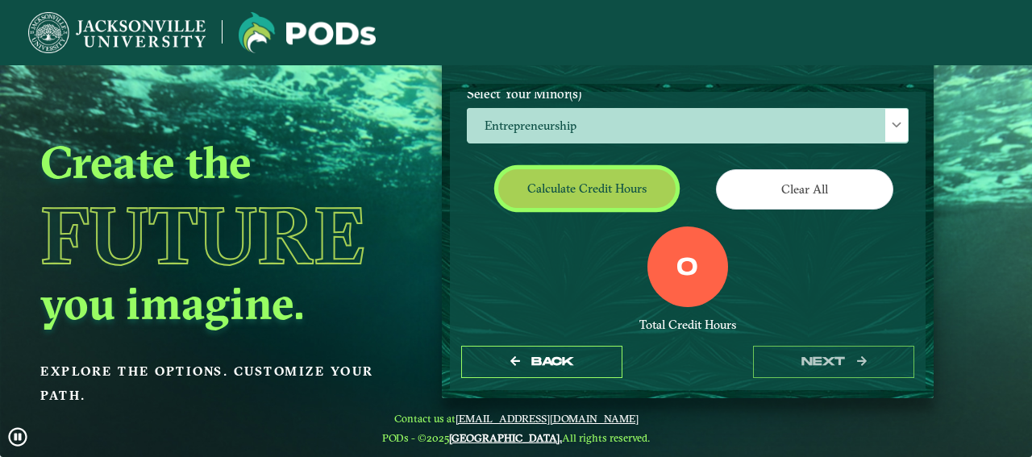
click at [566, 204] on button "Calculate credit hours" at bounding box center [586, 188] width 177 height 38
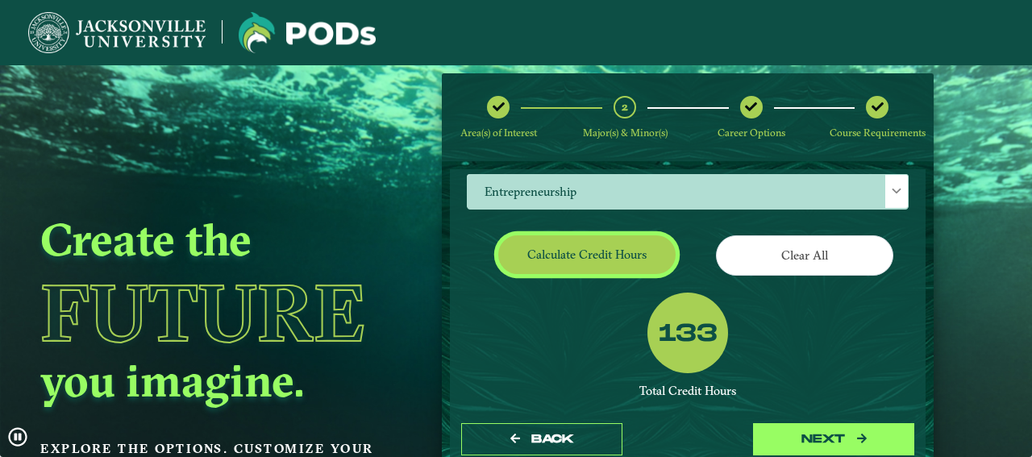
scroll to position [0, 0]
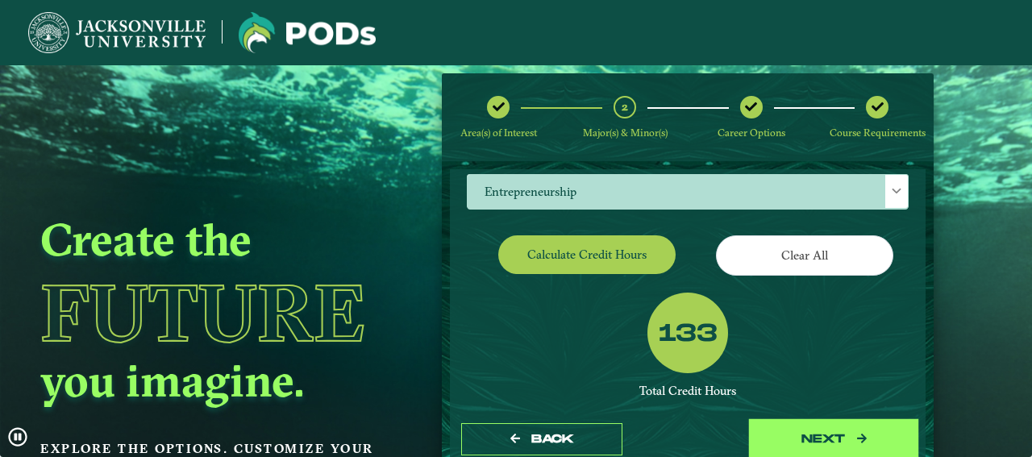
click at [807, 432] on button "next" at bounding box center [833, 439] width 161 height 33
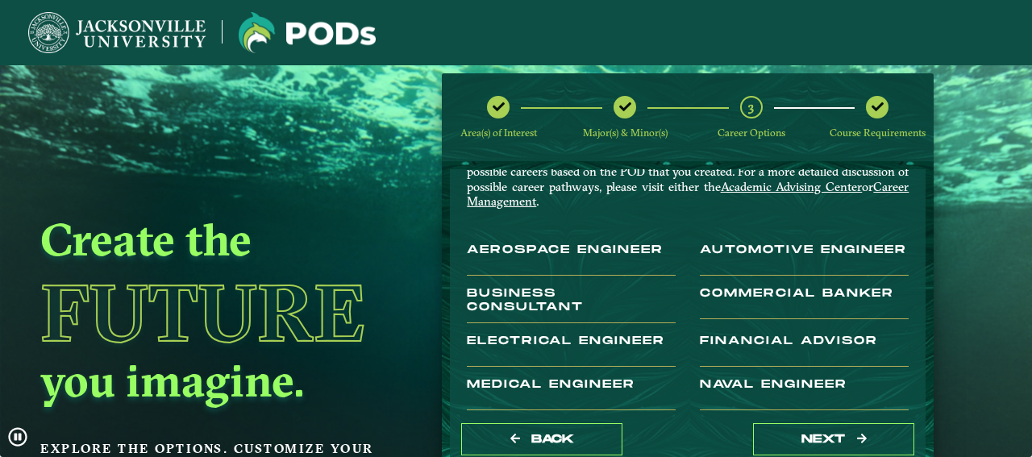
scroll to position [181, 0]
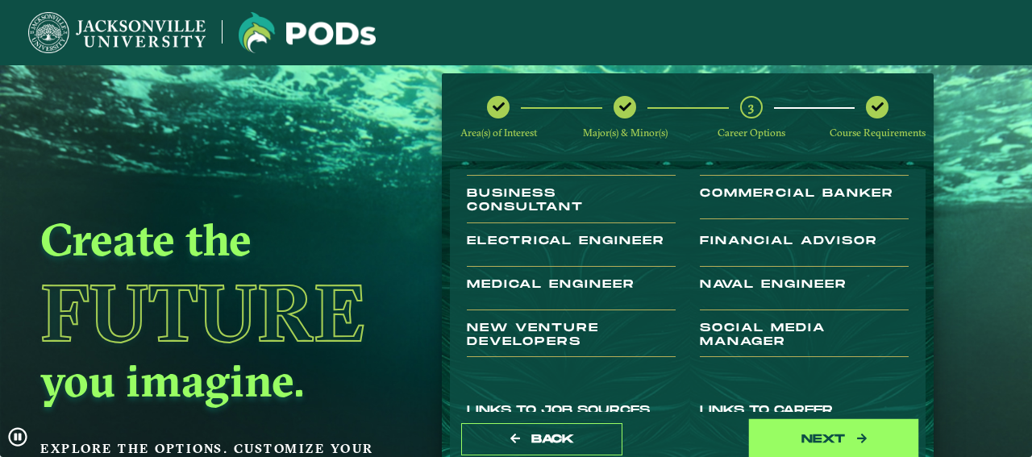
click at [794, 431] on button "next" at bounding box center [833, 439] width 161 height 33
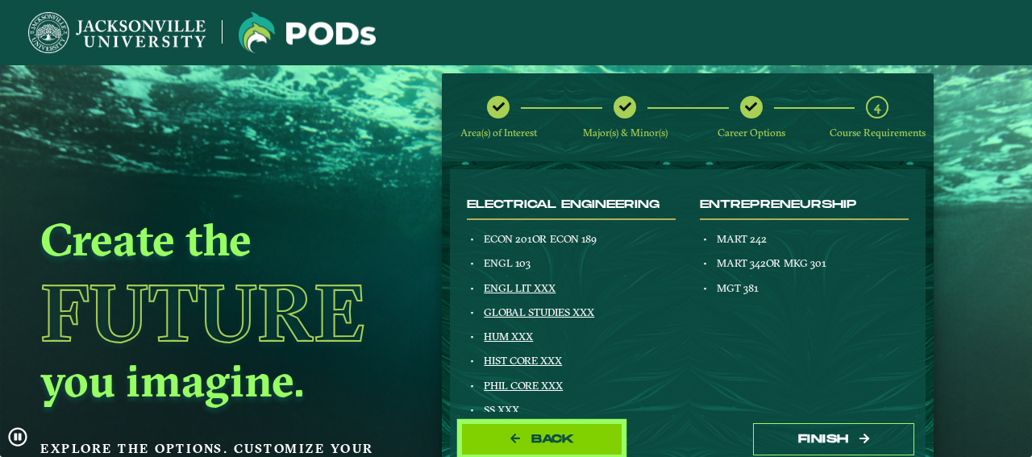
click at [598, 452] on button "Back" at bounding box center [541, 439] width 161 height 33
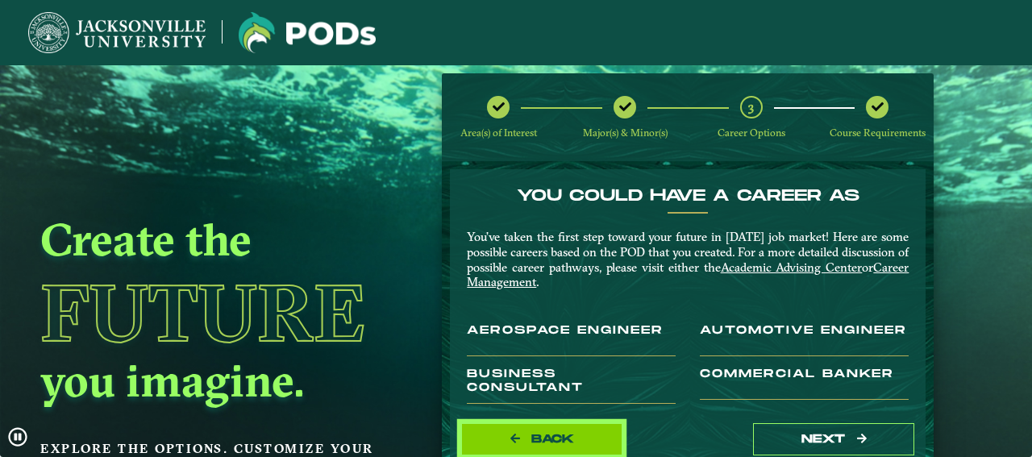
click at [603, 441] on button "Back" at bounding box center [541, 439] width 161 height 33
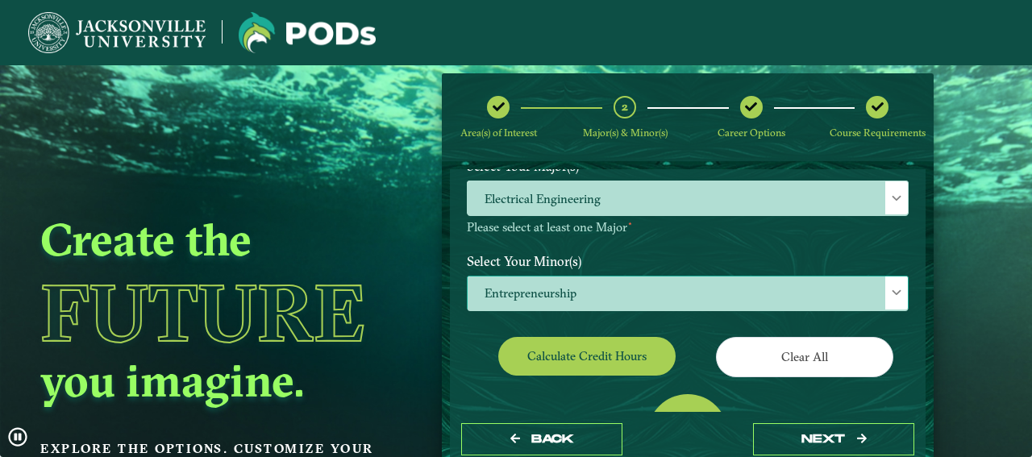
click at [630, 302] on span "Entrepreneurship" at bounding box center [688, 294] width 440 height 35
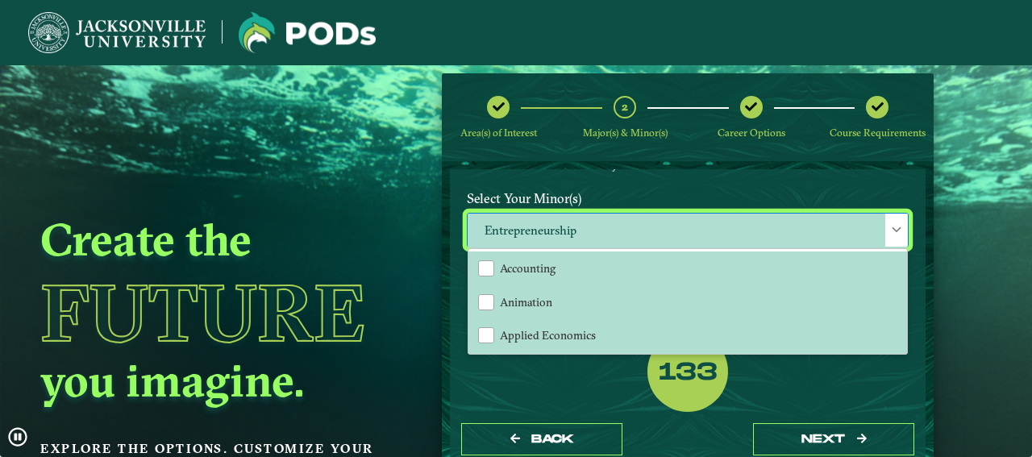
scroll to position [231, 0]
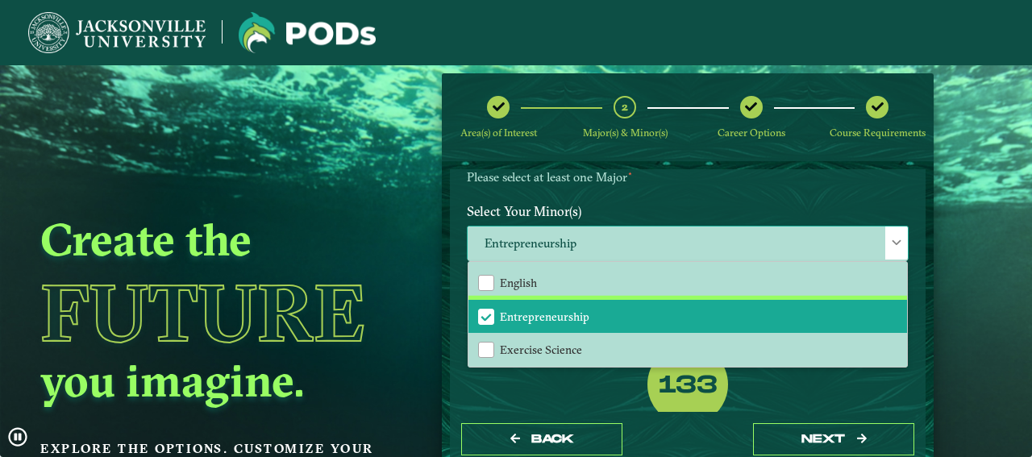
click at [613, 323] on li "Entrepreneurship" at bounding box center [688, 317] width 439 height 34
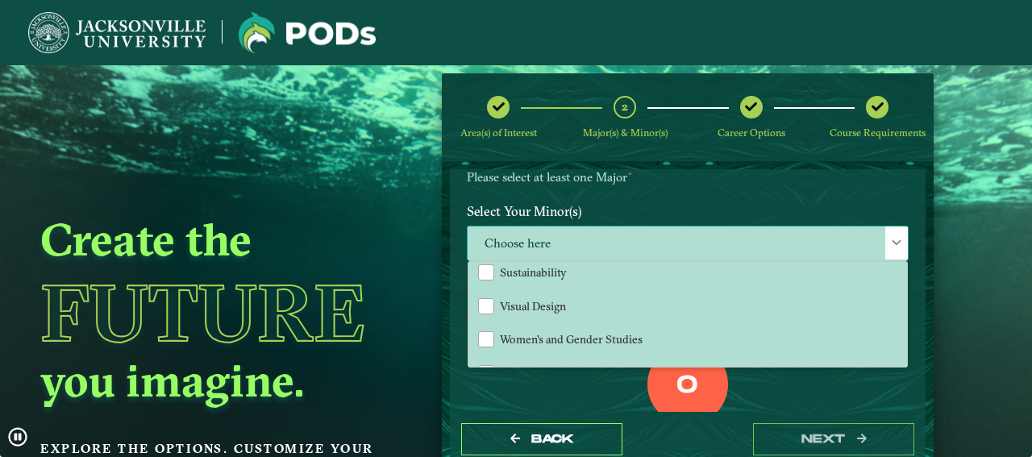
scroll to position [1749, 0]
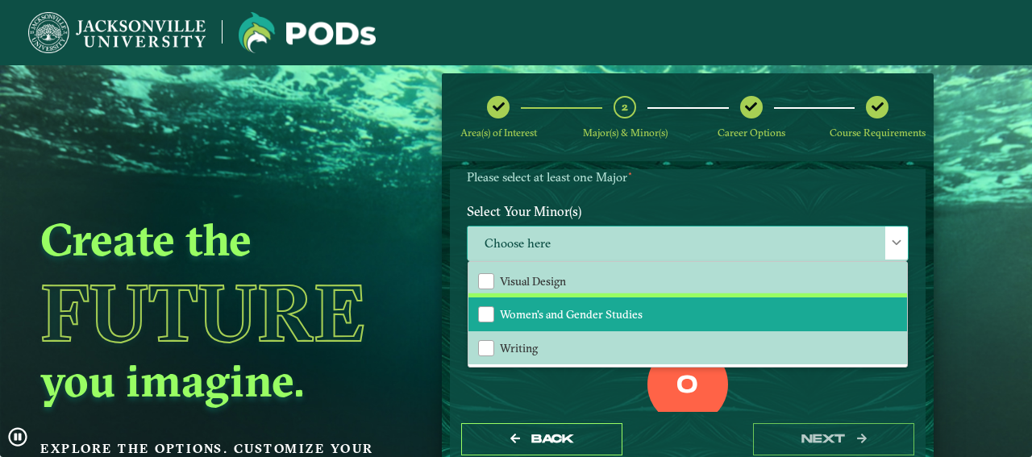
click at [613, 322] on span "Women's and Gender Studies" at bounding box center [571, 314] width 143 height 15
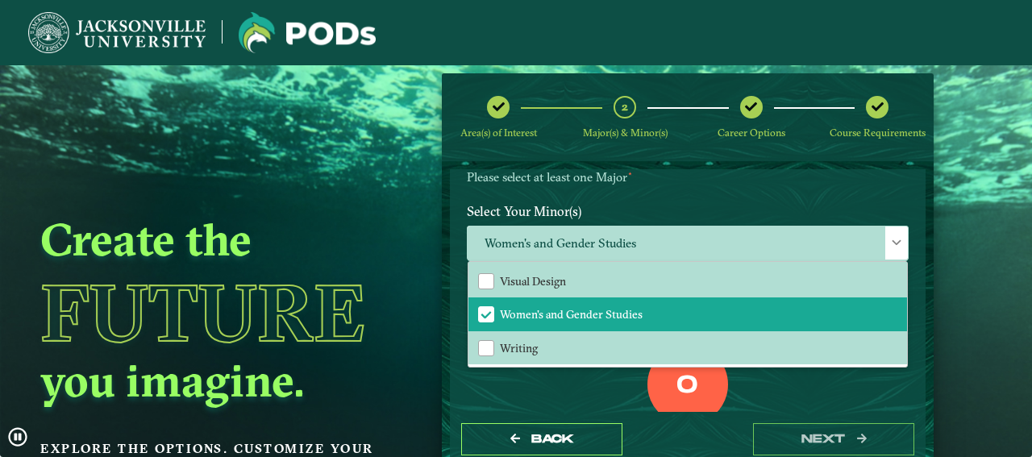
click at [883, 248] on div "Women's and Gender Studies Accounting Animation Applied Economics Applied Mathe…" at bounding box center [688, 246] width 466 height 40
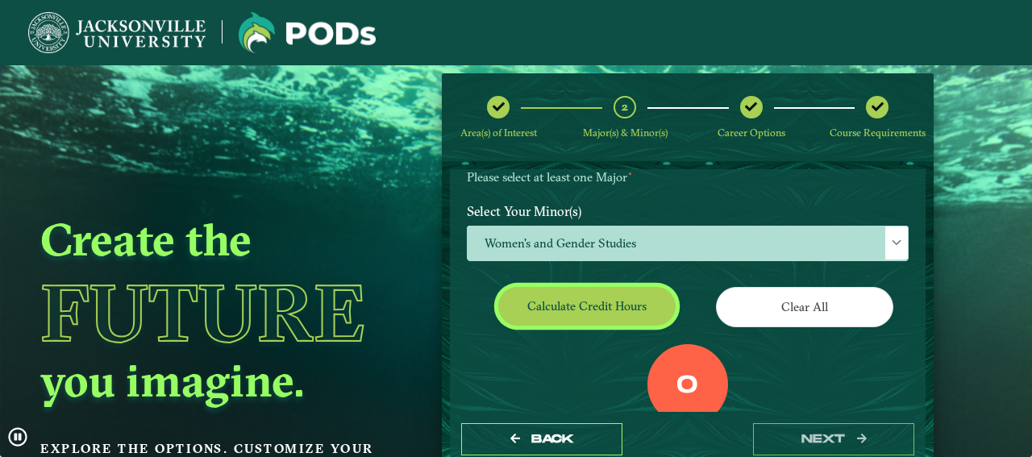
click at [620, 325] on button "Calculate credit hours" at bounding box center [586, 306] width 177 height 38
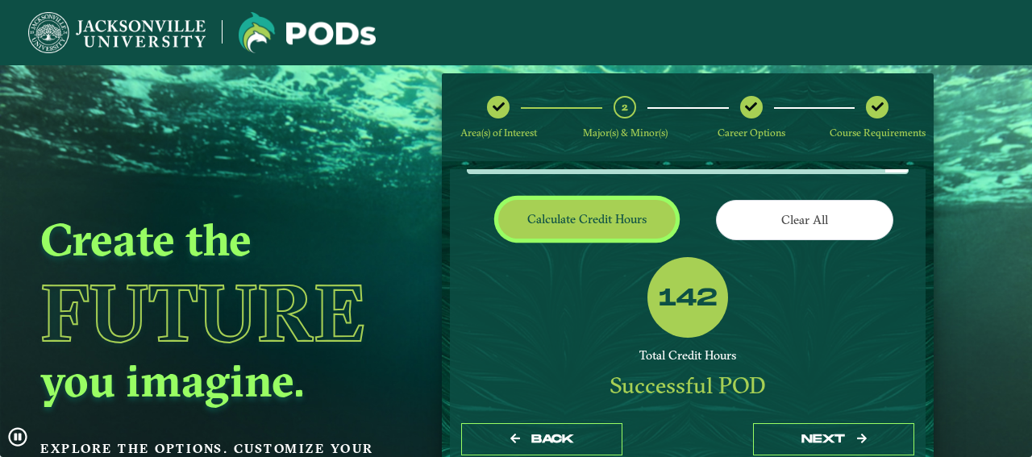
scroll to position [369, 0]
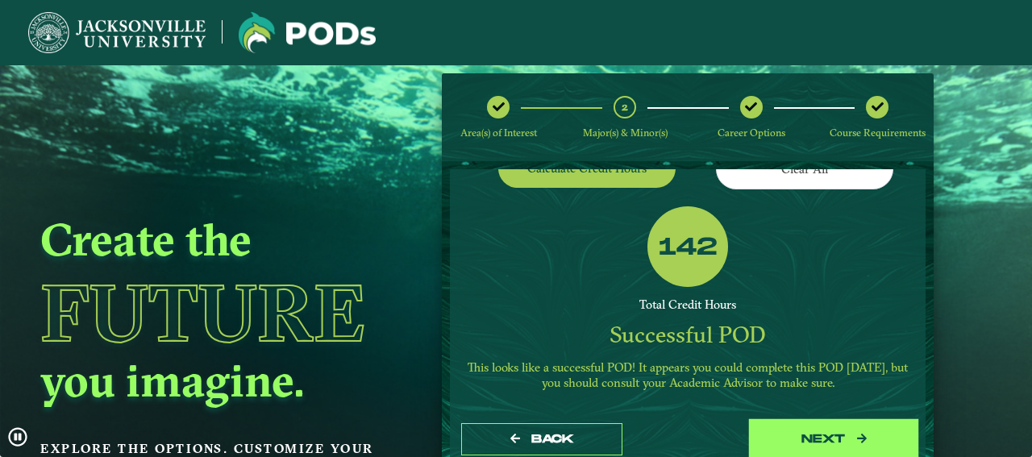
click at [843, 440] on button "next" at bounding box center [833, 439] width 161 height 33
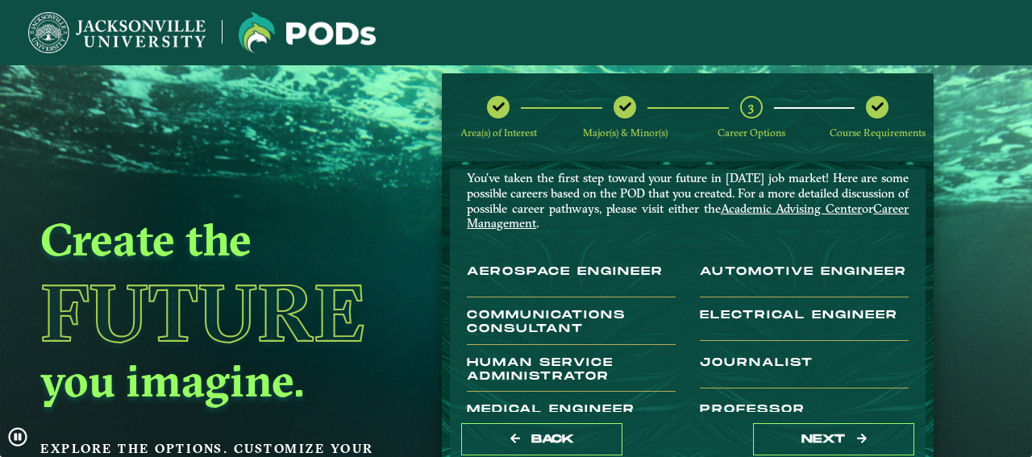
scroll to position [90, 0]
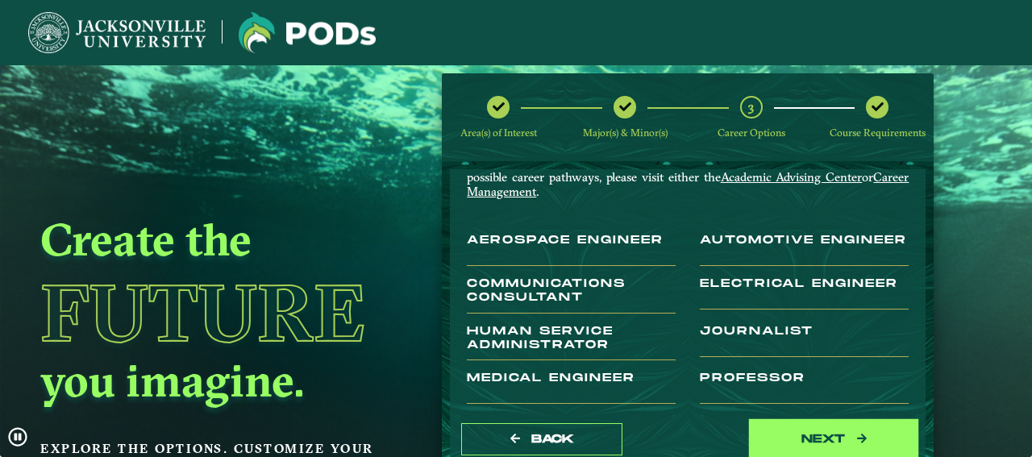
click at [789, 434] on button "next" at bounding box center [833, 439] width 161 height 33
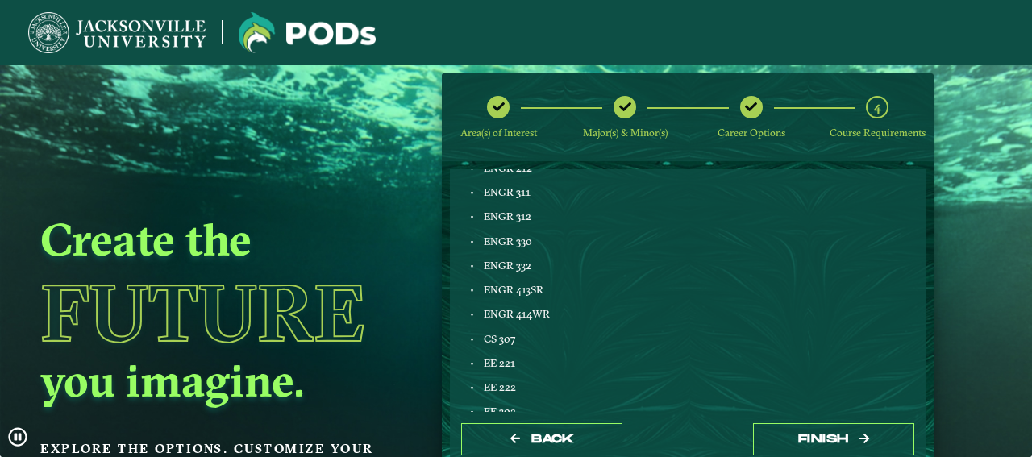
scroll to position [1103, 0]
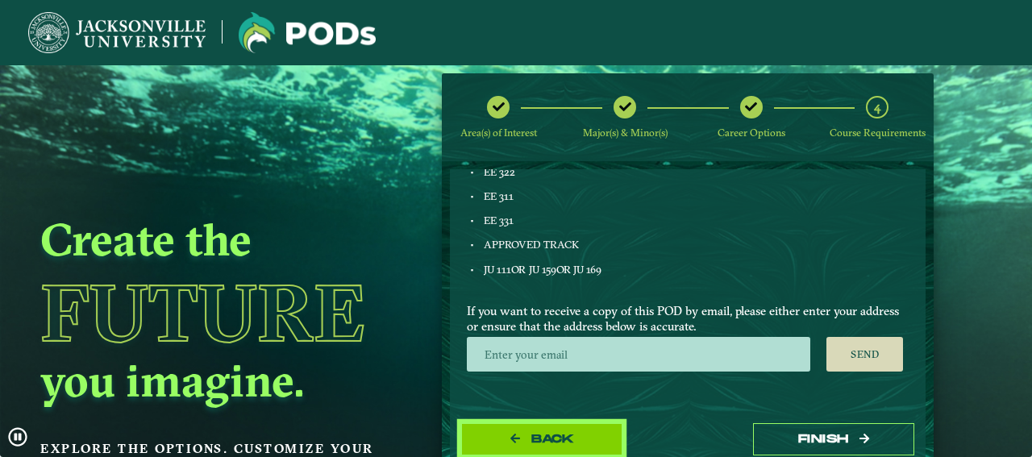
click at [596, 441] on button "Back" at bounding box center [541, 439] width 161 height 33
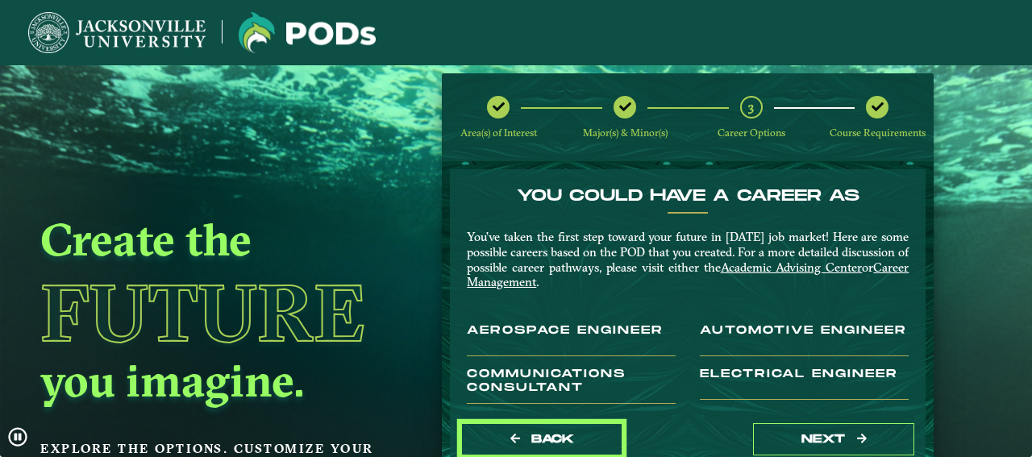
click at [596, 441] on button "Back" at bounding box center [541, 439] width 161 height 33
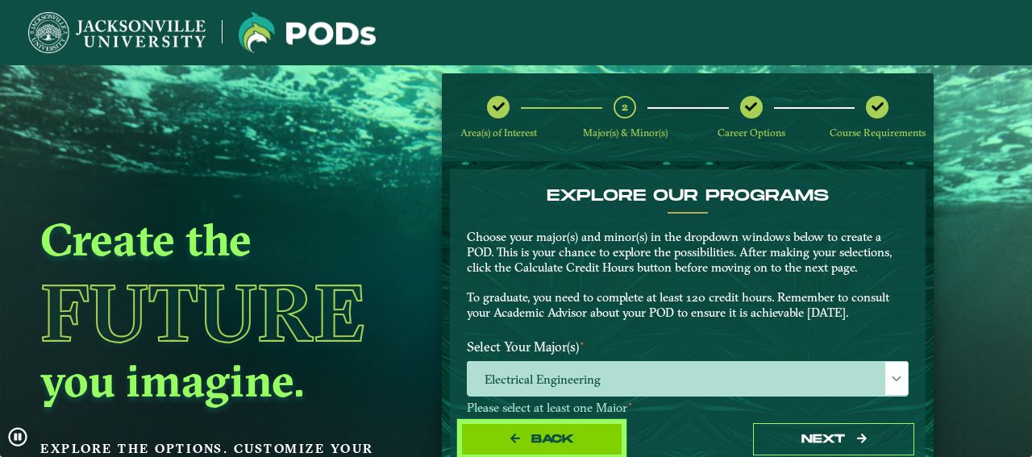
click at [596, 439] on button "Back" at bounding box center [541, 439] width 161 height 33
select select "[object Object]"
